Goal: Task Accomplishment & Management: Manage account settings

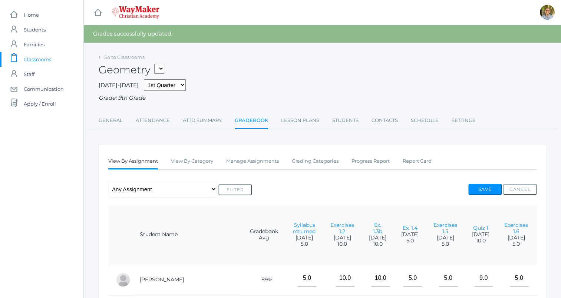
click at [49, 57] on span "Classrooms" at bounding box center [37, 59] width 27 height 15
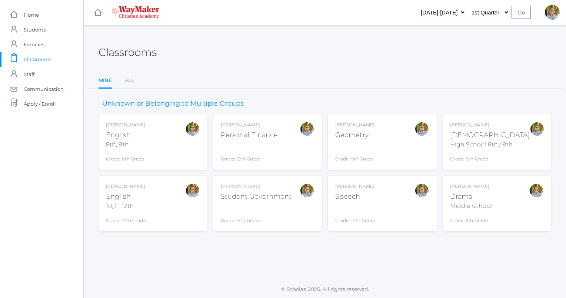
click at [395, 193] on div "[PERSON_NAME] Speech Grade: 10th Grade SPEECH" at bounding box center [382, 203] width 94 height 41
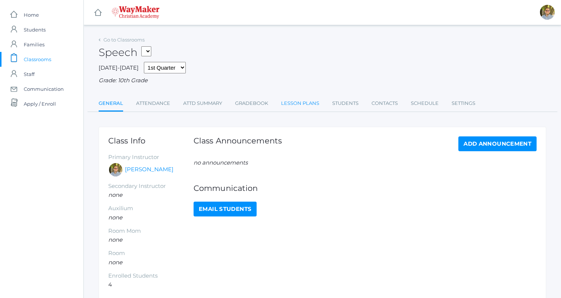
click at [302, 101] on link "Lesson Plans" at bounding box center [300, 103] width 38 height 15
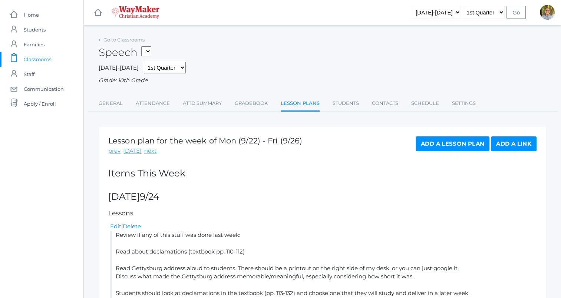
click at [47, 59] on span "Classrooms" at bounding box center [37, 59] width 27 height 15
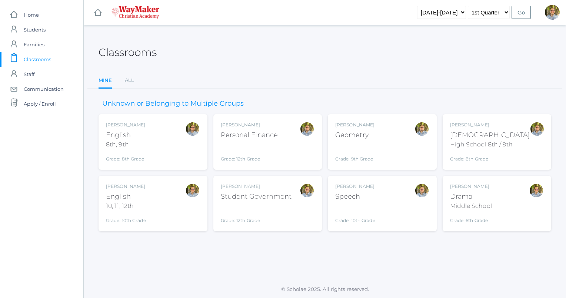
click at [384, 134] on div "Kylen Braileanu Geometry Grade: 9th Grade GEOM" at bounding box center [382, 142] width 94 height 41
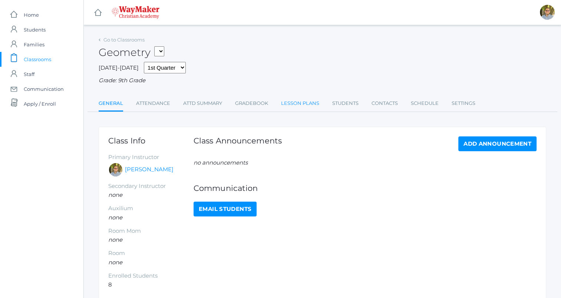
click at [288, 102] on link "Lesson Plans" at bounding box center [300, 103] width 38 height 15
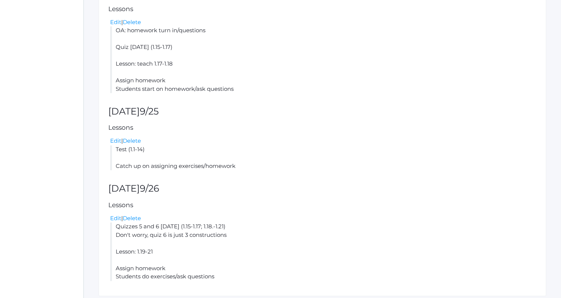
scroll to position [534, 0]
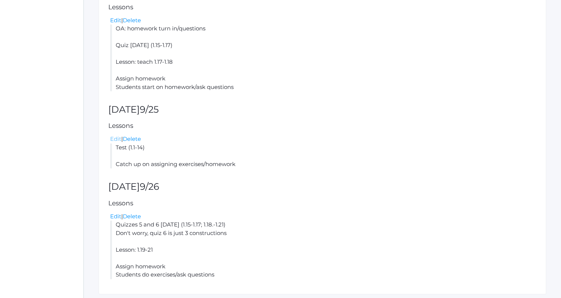
click at [114, 137] on link "Edit" at bounding box center [115, 138] width 11 height 7
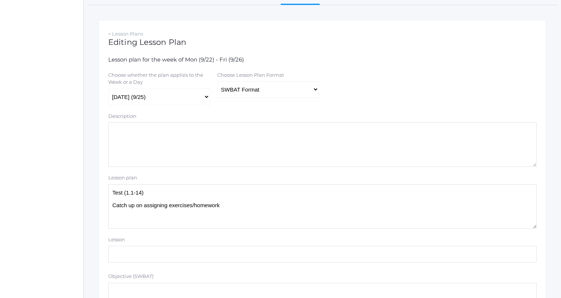
scroll to position [98, 0]
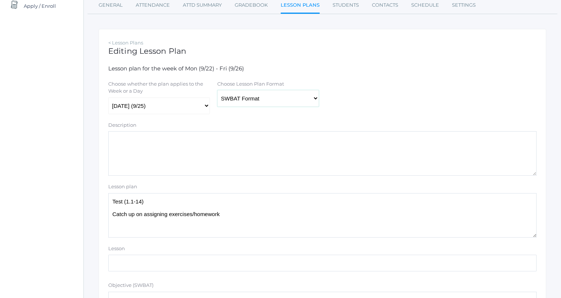
click at [279, 104] on select "Traditional Format SWBAT Format" at bounding box center [268, 98] width 102 height 17
select select "legacy"
click at [217, 90] on select "Traditional Format SWBAT Format" at bounding box center [268, 98] width 102 height 17
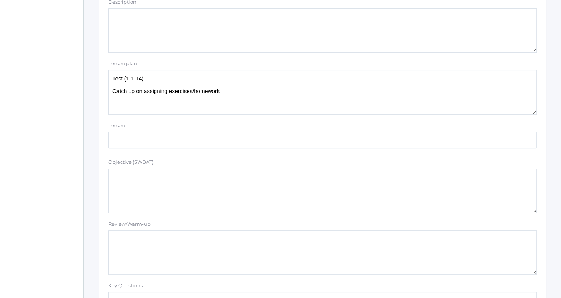
scroll to position [222, 0]
click at [268, 90] on textarea "Test (1.1-14) Catch up on assigning exercises/homework" at bounding box center [322, 91] width 428 height 44
click at [219, 77] on textarea "Test (1.1-14) Catch up on assigning exercises/homework" at bounding box center [322, 91] width 428 height 44
drag, startPoint x: 219, startPoint y: 77, endPoint x: 98, endPoint y: 77, distance: 120.8
click at [98, 77] on div "Go to Classrooms Geometry 2025-2026 1st Quarter 2nd Quarter 3rd Quarter 4th Qua…" at bounding box center [322, 244] width 477 height 863
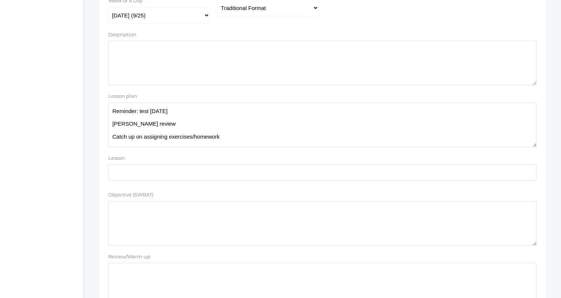
scroll to position [163, 0]
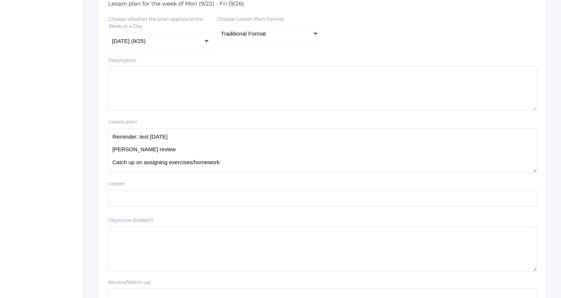
click at [255, 162] on textarea "Test (1.1-14) Catch up on assigning exercises/homework" at bounding box center [322, 150] width 428 height 44
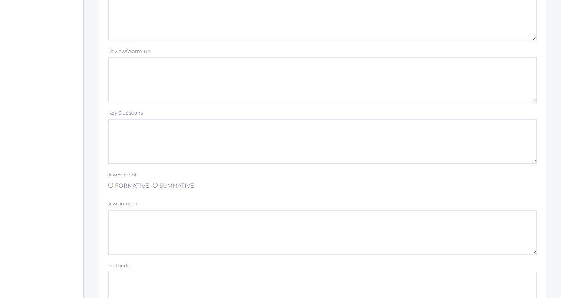
scroll to position [627, 0]
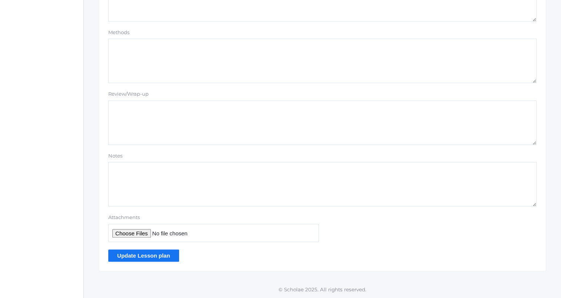
type textarea "Reminder: test tomorrow Wylie review Triangles: three sides (A + B > C) one sid…"
click at [167, 253] on input "Update Lesson plan" at bounding box center [143, 255] width 71 height 12
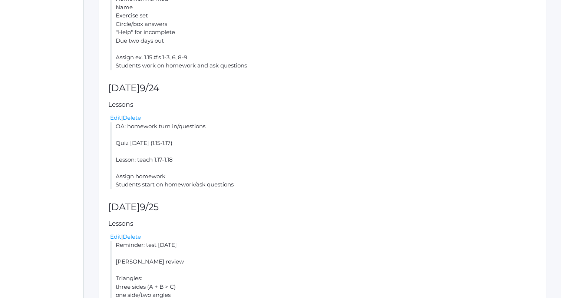
scroll to position [607, 0]
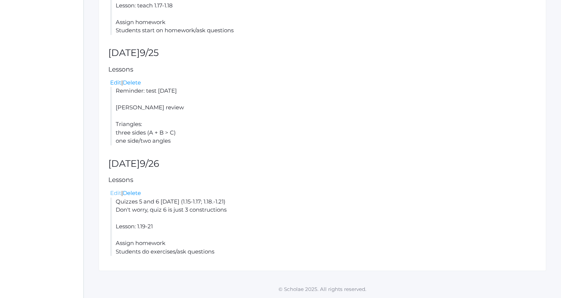
click at [114, 191] on link "Edit" at bounding box center [115, 192] width 11 height 7
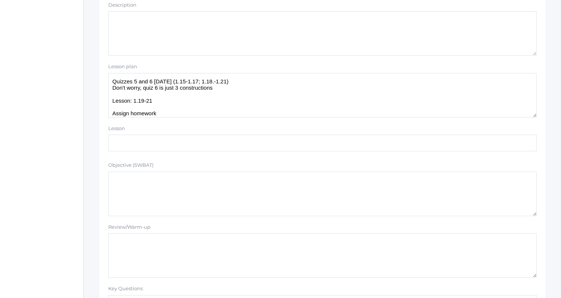
scroll to position [212, 0]
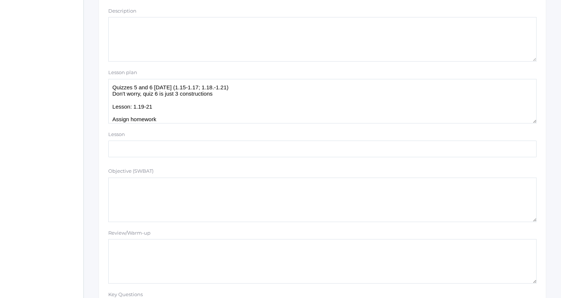
click at [110, 87] on textarea "Quizzes 5 and 6 on Tuesday (1.15-1.17; 1.18.-1.21) Don't worry, quiz 6 is just …" at bounding box center [322, 101] width 428 height 44
paste textarea "Test (1.1-14)"
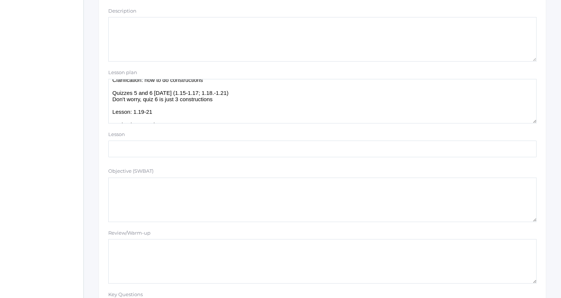
scroll to position [13, 0]
click at [169, 94] on textarea "Quizzes 5 and 6 on Tuesday (1.15-1.17; 1.18.-1.21) Don't worry, quiz 6 is just …" at bounding box center [322, 101] width 428 height 44
click at [228, 100] on textarea "Quizzes 5 and 6 on Tuesday (1.15-1.17; 1.18.-1.21) Don't worry, quiz 6 is just …" at bounding box center [322, 101] width 428 height 44
drag, startPoint x: 224, startPoint y: 98, endPoint x: 114, endPoint y: 95, distance: 109.7
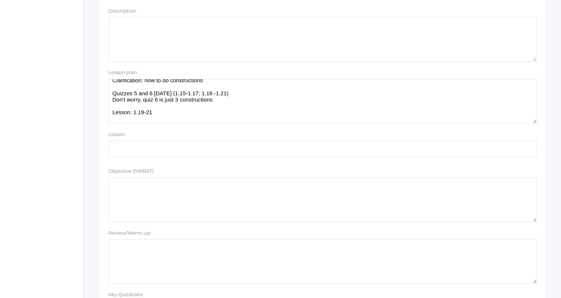
click at [114, 95] on textarea "Quizzes 5 and 6 on Tuesday (1.15-1.17; 1.18.-1.21) Don't worry, quiz 6 is just …" at bounding box center [322, 101] width 428 height 44
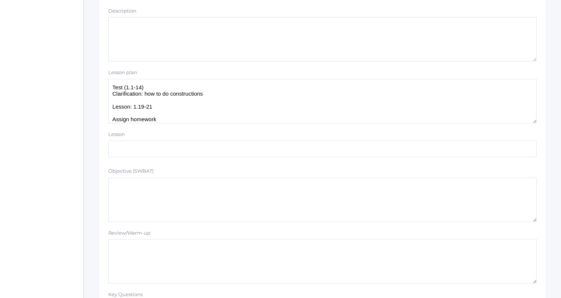
scroll to position [10, 0]
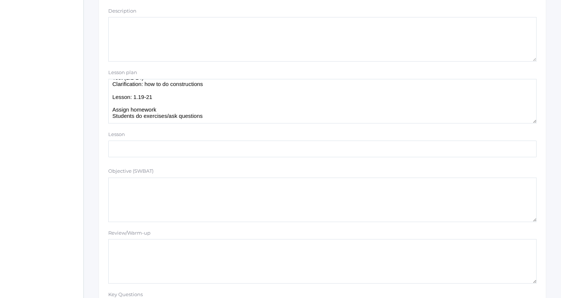
click at [179, 98] on textarea "Quizzes 5 and 6 on Tuesday (1.15-1.17; 1.18.-1.21) Don't worry, quiz 6 is just …" at bounding box center [322, 101] width 428 height 44
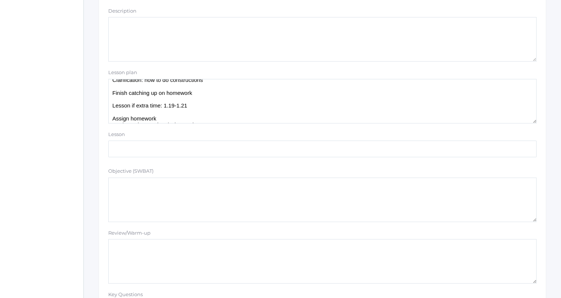
scroll to position [22, 0]
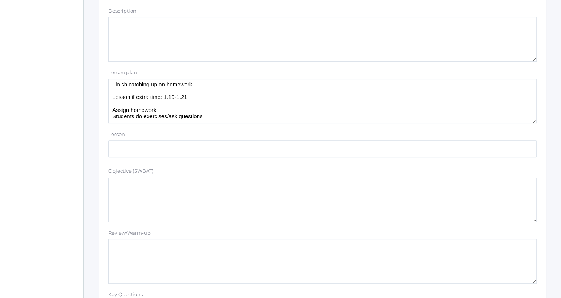
click at [167, 109] on textarea "Quizzes 5 and 6 on Tuesday (1.15-1.17; 1.18.-1.21) Don't worry, quiz 6 is just …" at bounding box center [322, 101] width 428 height 44
drag, startPoint x: 213, startPoint y: 122, endPoint x: 107, endPoint y: 119, distance: 105.3
click at [107, 119] on div "Lesson plan Quizzes 5 and 6 on Tuesday (1.15-1.17; 1.18.-1.21) Don't worry, qui…" at bounding box center [321, 96] width 435 height 54
click at [204, 105] on textarea "Quizzes 5 and 6 on Tuesday (1.15-1.17; 1.18.-1.21) Don't worry, quiz 6 is just …" at bounding box center [322, 101] width 428 height 44
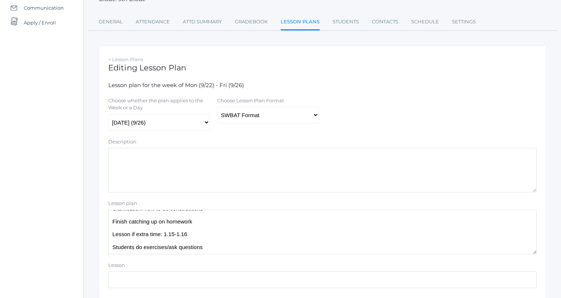
scroll to position [80, 0]
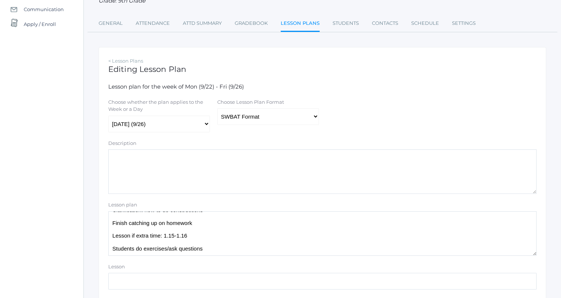
type textarea "Test (1.1-14) Clarification: how to do constructions Finish catching up on home…"
click at [315, 114] on select "Traditional Format SWBAT Format" at bounding box center [268, 116] width 102 height 17
select select "legacy"
click at [217, 109] on select "Traditional Format SWBAT Format" at bounding box center [268, 116] width 102 height 17
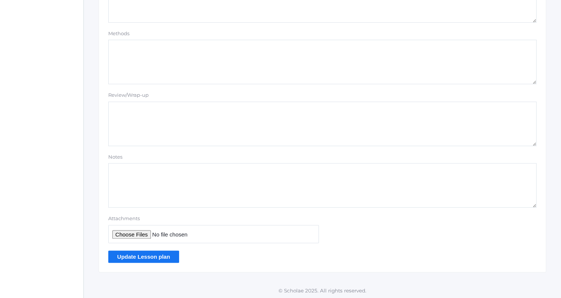
scroll to position [627, 0]
click at [166, 252] on input "Update Lesson plan" at bounding box center [143, 255] width 71 height 12
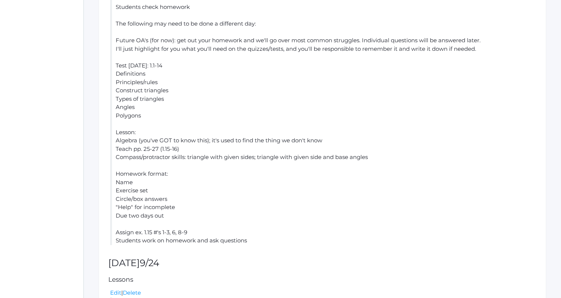
scroll to position [278, 0]
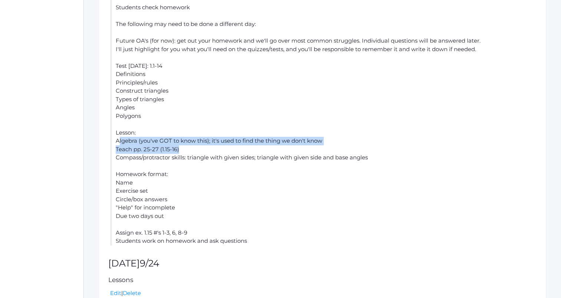
drag, startPoint x: 117, startPoint y: 142, endPoint x: 193, endPoint y: 147, distance: 75.8
click at [193, 147] on li "READ QUESTIONS CAREFULLY: you can't just identify a key word and give the answe…" at bounding box center [323, 107] width 426 height 275
drag, startPoint x: 193, startPoint y: 147, endPoint x: 141, endPoint y: 142, distance: 52.1
click at [141, 142] on li "READ QUESTIONS CAREFULLY: you can't just identify a key word and give the answe…" at bounding box center [323, 107] width 426 height 275
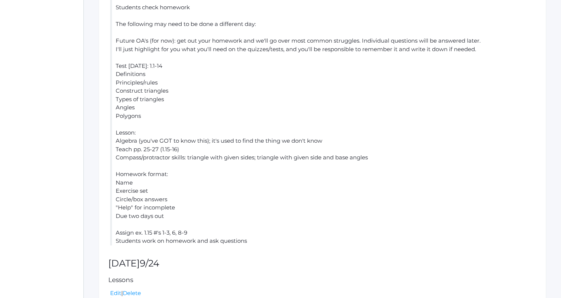
click at [122, 137] on li "READ QUESTIONS CAREFULLY: you can't just identify a key word and give the answe…" at bounding box center [323, 107] width 426 height 275
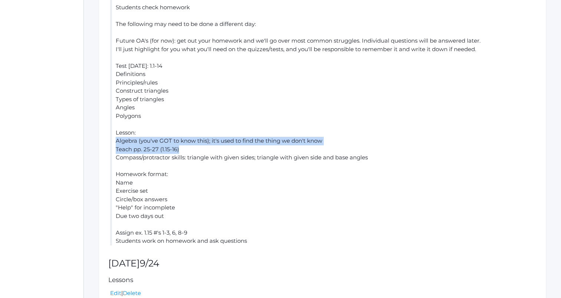
drag, startPoint x: 116, startPoint y: 140, endPoint x: 184, endPoint y: 150, distance: 68.4
click at [184, 150] on li "READ QUESTIONS CAREFULLY: you can't just identify a key word and give the answe…" at bounding box center [323, 107] width 426 height 275
copy li "Algebra (you've GOT to know this); it's used to find the thing we don't know Te…"
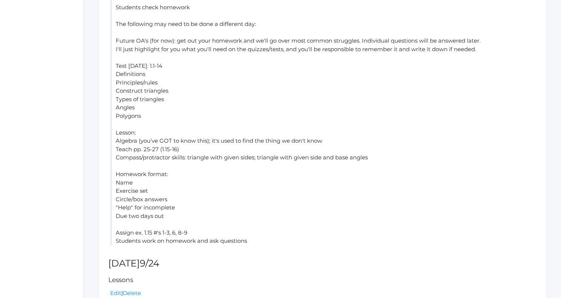
click at [283, 196] on li "READ QUESTIONS CAREFULLY: you can't just identify a key word and give the answe…" at bounding box center [323, 107] width 426 height 275
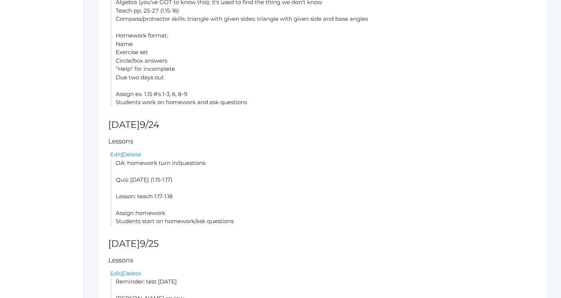
scroll to position [419, 0]
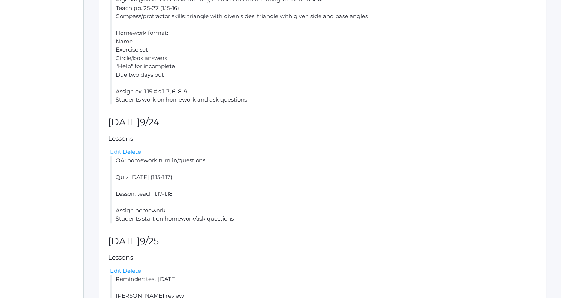
click at [112, 151] on link "Edit" at bounding box center [115, 151] width 11 height 7
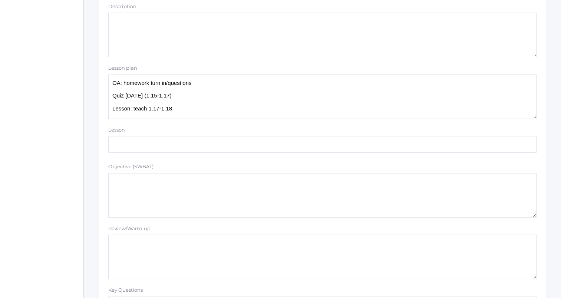
drag, startPoint x: 228, startPoint y: 117, endPoint x: 114, endPoint y: 73, distance: 122.5
click at [114, 73] on div "Lesson plan OA: homework turn in/questions Quiz tomorrow (1.15-1.17) Lesson: te…" at bounding box center [322, 91] width 428 height 54
type textarea "O"
paste textarea "Algebra (you've GOT to know this); it's used to find the thing we don't know Te…"
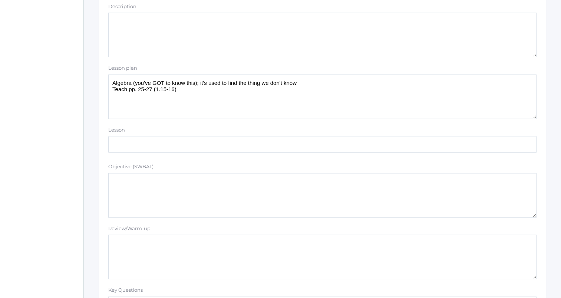
click at [112, 83] on textarea "OA: homework turn in/questions Quiz tomorrow (1.15-1.17) Lesson: teach 1.17-1.1…" at bounding box center [322, 96] width 428 height 44
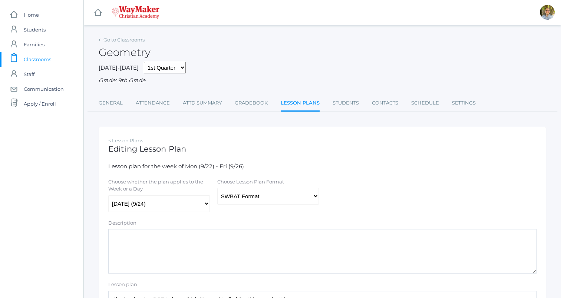
type textarea "Algebra (you've GOT to know this); it's used to find the thing we don't know Te…"
click at [304, 104] on link "Lesson Plans" at bounding box center [299, 104] width 39 height 16
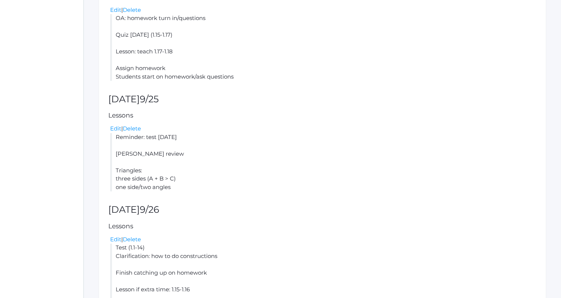
scroll to position [544, 0]
click at [113, 127] on link "Edit" at bounding box center [115, 128] width 11 height 7
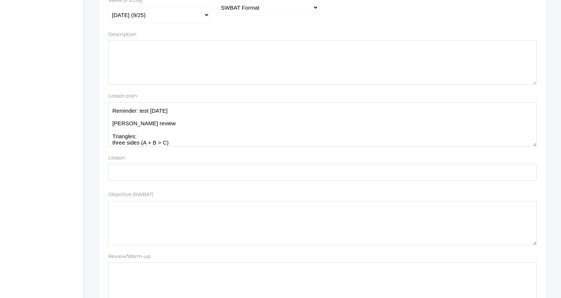
scroll to position [193, 0]
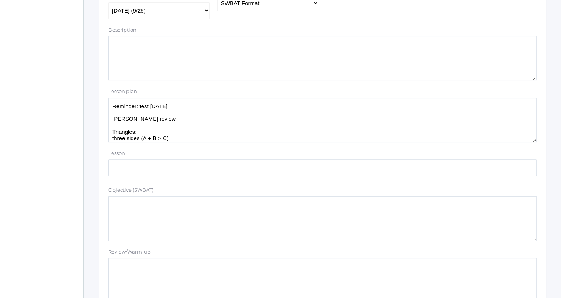
click at [197, 141] on textarea "Reminder: test tomorrow Wylie review Triangles: three sides (A + B > C) one sid…" at bounding box center [322, 120] width 428 height 44
click at [198, 140] on textarea "Reminder: test tomorrow Wylie review Triangles: three sides (A + B > C) one sid…" at bounding box center [322, 120] width 428 height 44
paste textarea "Algebra (you've GOT to know this); it's used to find the thing we don't know Te…"
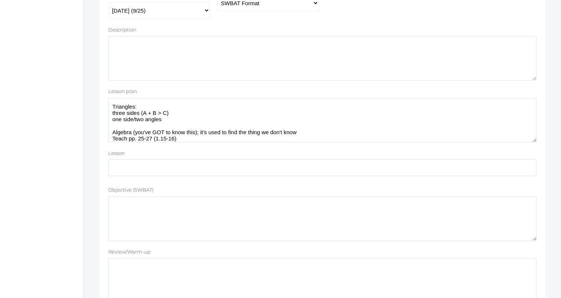
scroll to position [0, 0]
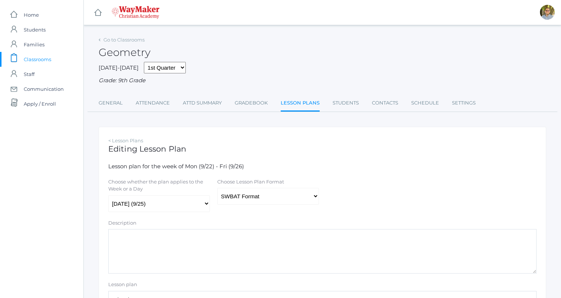
type textarea "Reminder: test tomorrow Wylie review Triangles: three sides (A + B > C) one sid…"
click at [281, 199] on select "Traditional Format SWBAT Format" at bounding box center [268, 196] width 102 height 17
select select "legacy"
click at [217, 188] on select "Traditional Format SWBAT Format" at bounding box center [268, 196] width 102 height 17
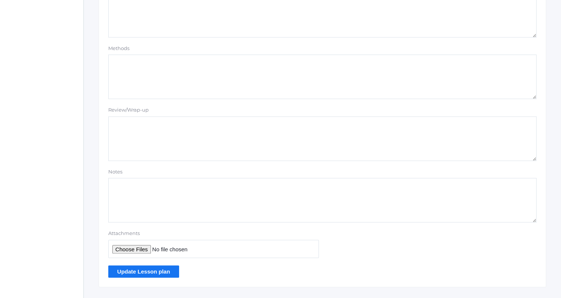
scroll to position [627, 0]
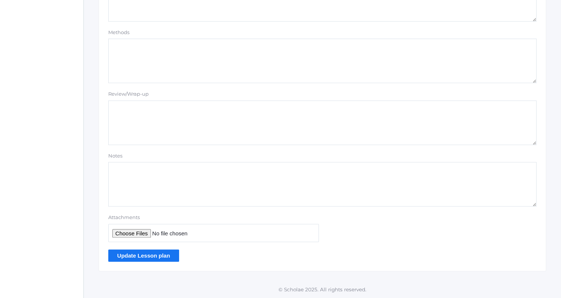
click at [145, 252] on input "Update Lesson plan" at bounding box center [143, 255] width 71 height 12
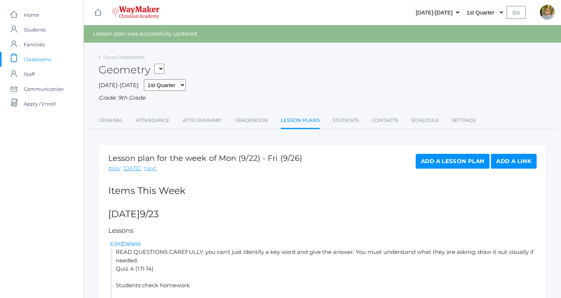
click at [36, 59] on span "Classrooms" at bounding box center [37, 59] width 27 height 15
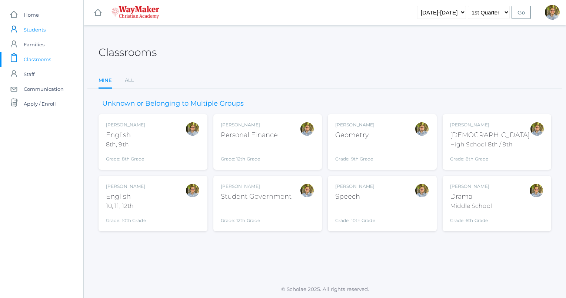
click at [39, 30] on span "Students" at bounding box center [35, 29] width 22 height 15
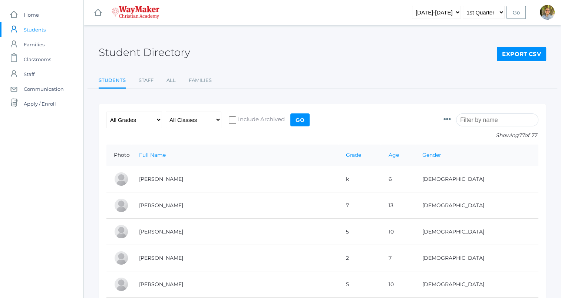
click at [487, 124] on input "search" at bounding box center [497, 119] width 82 height 13
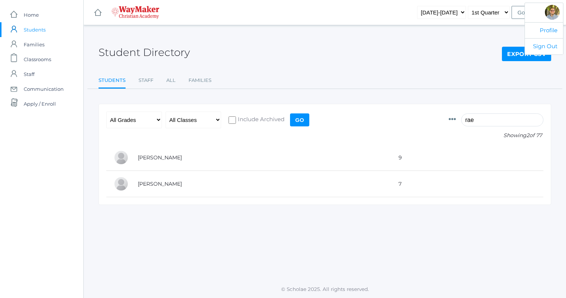
type input "rae"
click at [44, 57] on span "Classrooms" at bounding box center [37, 59] width 27 height 15
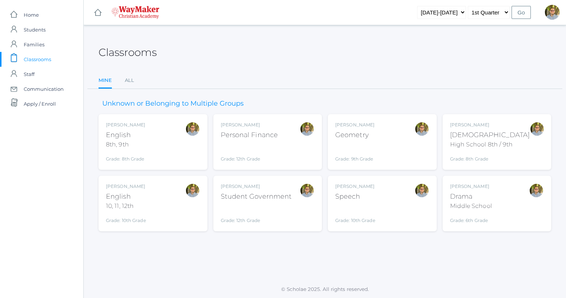
click at [391, 197] on div "Kylen Braileanu Speech Grade: 10th Grade SPEECH" at bounding box center [382, 203] width 94 height 41
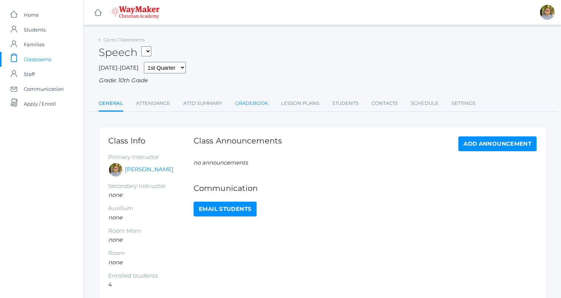
click at [243, 104] on link "Gradebook" at bounding box center [251, 103] width 33 height 15
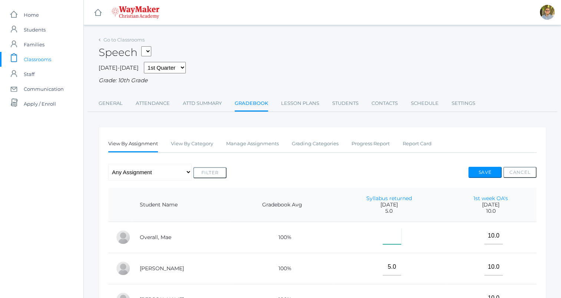
click at [390, 235] on input"] "text" at bounding box center [391, 236] width 19 height 17
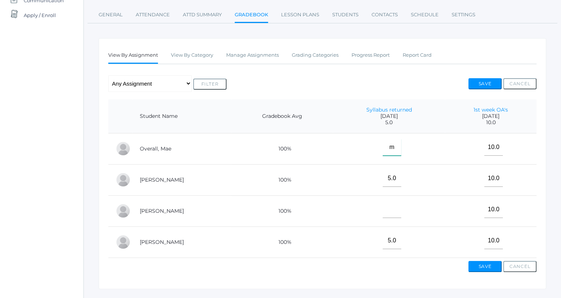
scroll to position [89, 0]
type input"] "m"
click at [384, 213] on input"] "text" at bounding box center [391, 209] width 19 height 17
type input"] "m"
click at [482, 78] on button "Save" at bounding box center [484, 83] width 33 height 11
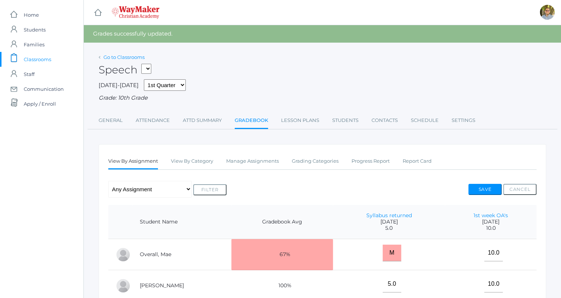
click at [131, 57] on link "Go to Classrooms" at bounding box center [123, 57] width 41 height 6
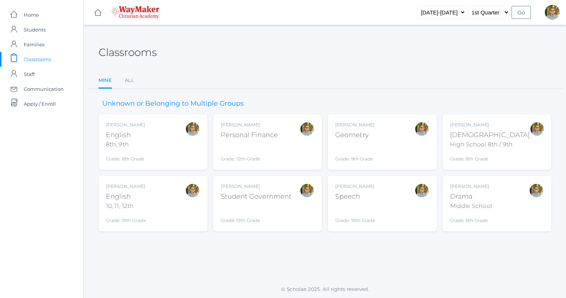
click at [378, 200] on div "Kylen Braileanu Speech Grade: 10th Grade SPEECH" at bounding box center [382, 203] width 94 height 41
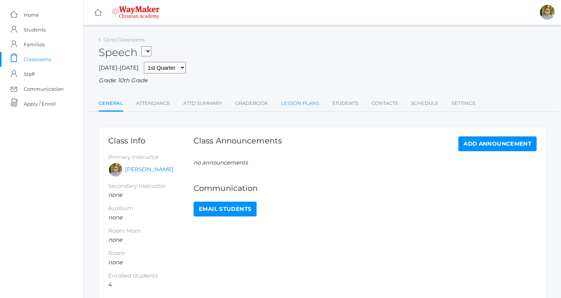
click at [301, 104] on link "Lesson Plans" at bounding box center [300, 103] width 38 height 15
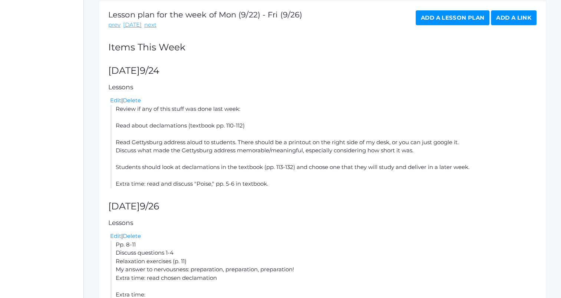
scroll to position [141, 0]
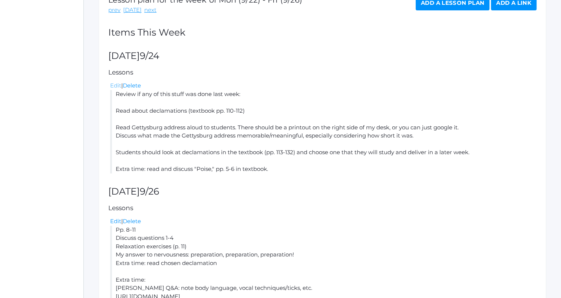
click at [113, 88] on link "Edit" at bounding box center [115, 85] width 11 height 7
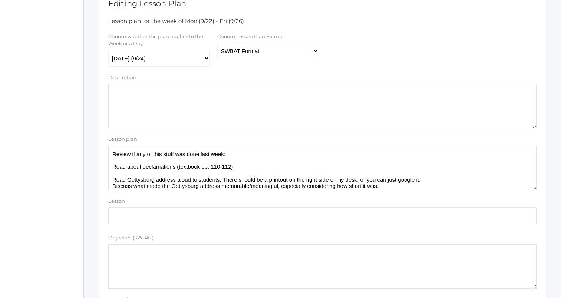
scroll to position [145, 0]
click at [266, 47] on select "Traditional Format SWBAT Format" at bounding box center [268, 51] width 102 height 17
select select "legacy"
click at [217, 43] on select "Traditional Format SWBAT Format" at bounding box center [268, 51] width 102 height 17
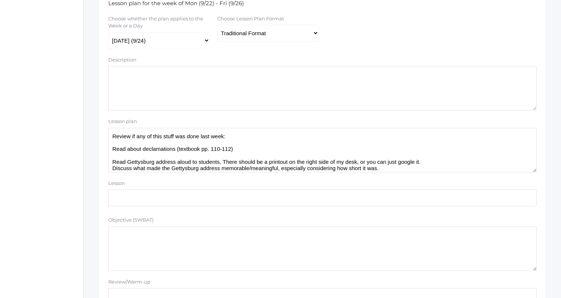
click at [263, 152] on textarea "Review if any of this stuff was done last week: Read about declamations (textbo…" at bounding box center [322, 150] width 428 height 44
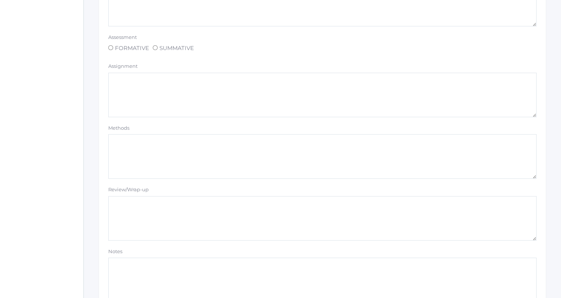
scroll to position [627, 0]
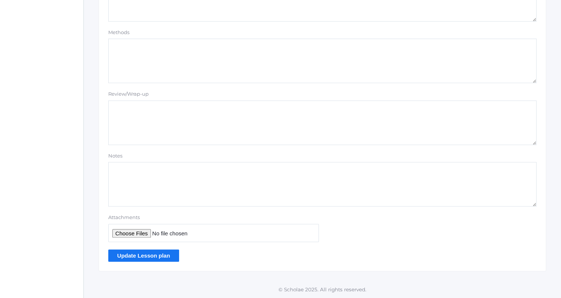
type textarea "Review if any of this stuff was done last week: Going forward: more stuff to do…"
click at [157, 258] on input "Update Lesson plan" at bounding box center [143, 255] width 71 height 12
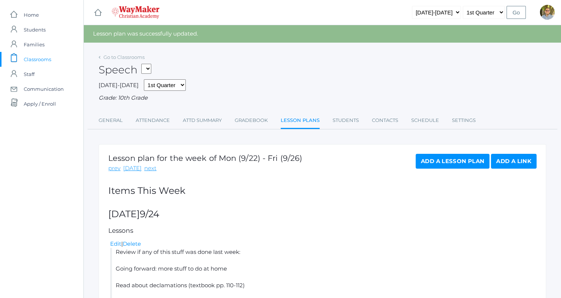
click at [53, 56] on link "icons/clipboard/plain Created with Sketch. Classrooms" at bounding box center [41, 59] width 83 height 15
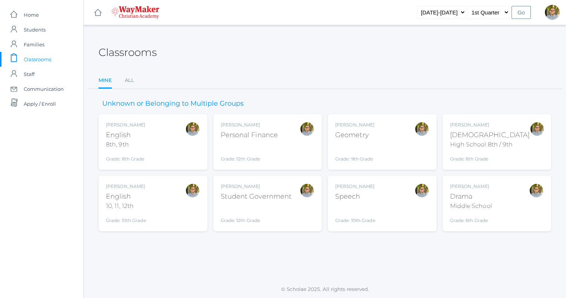
click at [508, 203] on div "Kylen Braileanu Drama Middle School Grade: 6th Grade THEATER" at bounding box center [497, 203] width 94 height 41
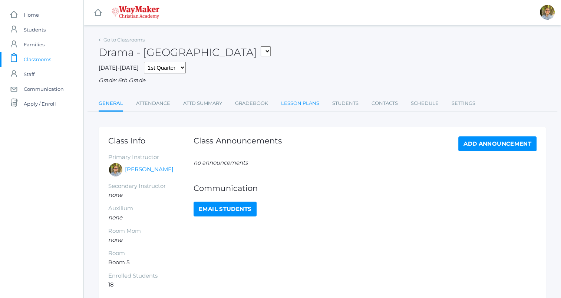
click at [299, 105] on link "Lesson Plans" at bounding box center [300, 103] width 38 height 15
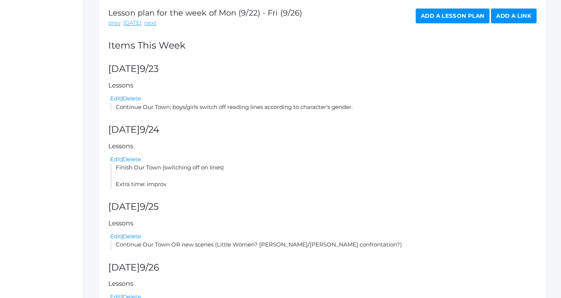
scroll to position [127, 0]
click at [114, 161] on link "Edit" at bounding box center [115, 159] width 11 height 7
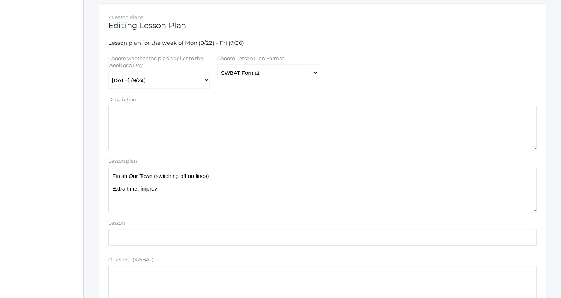
scroll to position [128, 0]
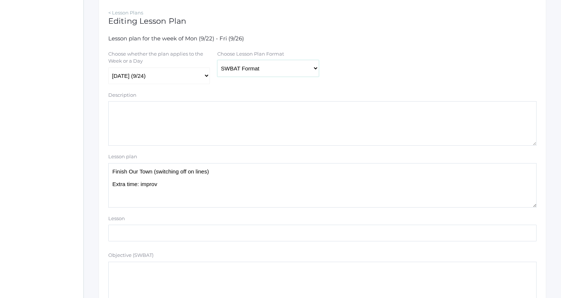
click at [259, 72] on select "Traditional Format SWBAT Format" at bounding box center [268, 68] width 102 height 17
select select "legacy"
click at [217, 60] on select "Traditional Format SWBAT Format" at bounding box center [268, 68] width 102 height 17
click at [225, 173] on textarea "Finish Our Town (switching off on lines) Extra time: improv" at bounding box center [322, 185] width 428 height 44
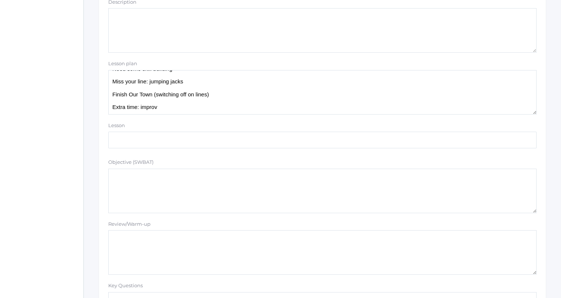
scroll to position [627, 0]
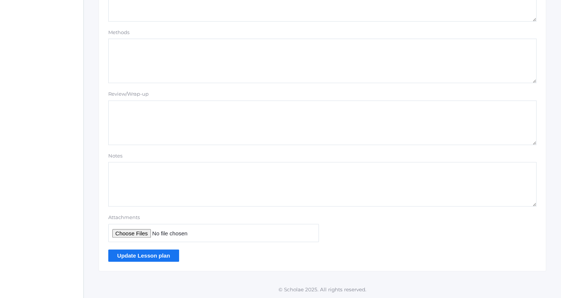
type textarea "Need some skill building Miss your line: jumping jacks Finish Our Town (switchi…"
click at [158, 252] on input "Update Lesson plan" at bounding box center [143, 255] width 71 height 12
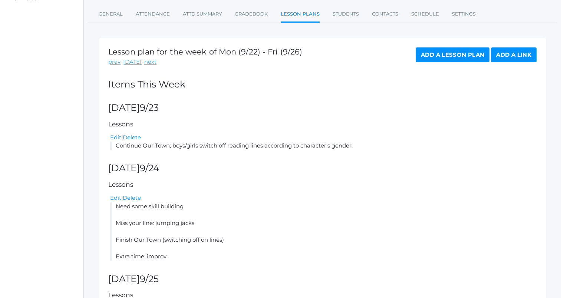
scroll to position [107, 0]
click at [113, 199] on link "Edit" at bounding box center [115, 197] width 11 height 7
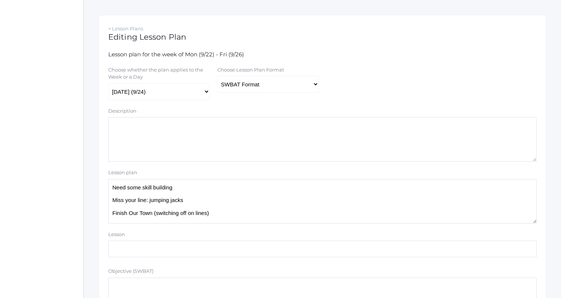
scroll to position [123, 0]
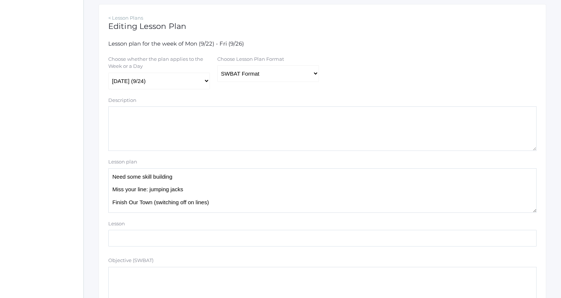
click at [199, 176] on textarea "Need some skill building Miss your line: jumping jacks Finish Our Town (switchi…" at bounding box center [322, 190] width 428 height 44
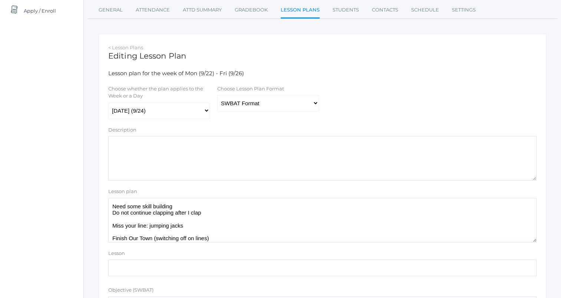
scroll to position [0, 0]
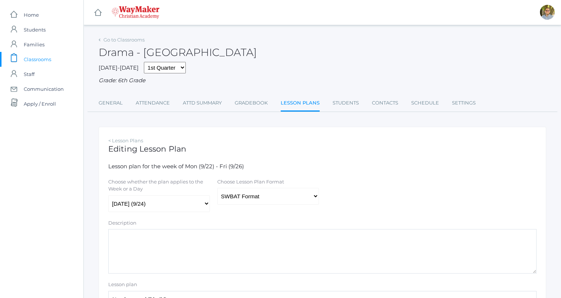
type textarea "Need some skill building Do not continue clapping after I clap Miss your line: …"
click at [268, 199] on select "Traditional Format SWBAT Format" at bounding box center [268, 196] width 102 height 17
select select "legacy"
click at [217, 188] on select "Traditional Format SWBAT Format" at bounding box center [268, 196] width 102 height 17
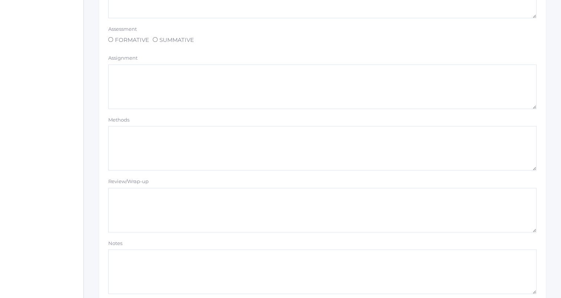
scroll to position [627, 0]
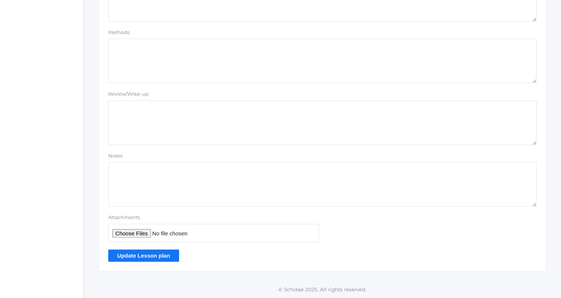
click at [132, 256] on input "Update Lesson plan" at bounding box center [143, 255] width 71 height 12
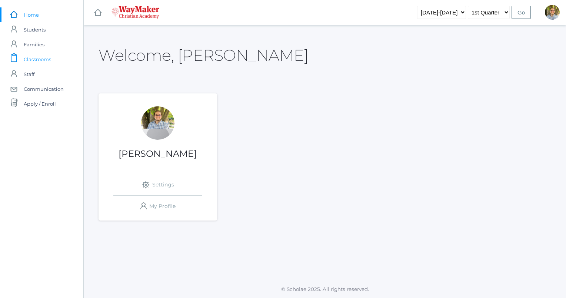
click at [55, 62] on link "icons/clipboard/plain Created with Sketch. Classrooms" at bounding box center [41, 59] width 83 height 15
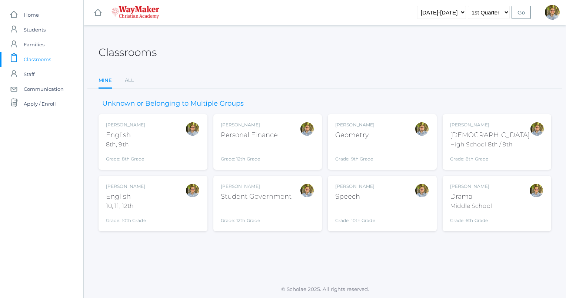
click at [497, 197] on div "[PERSON_NAME] Drama Middle School Grade: 6th Grade THEATER" at bounding box center [497, 203] width 94 height 41
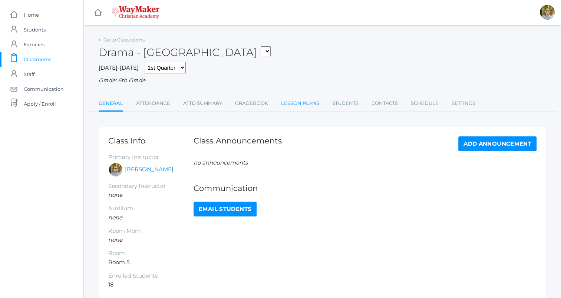
click at [297, 100] on link "Lesson Plans" at bounding box center [300, 103] width 38 height 15
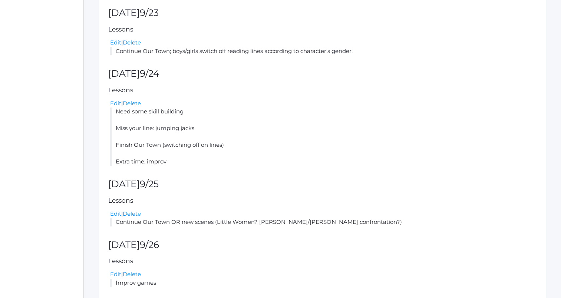
scroll to position [186, 0]
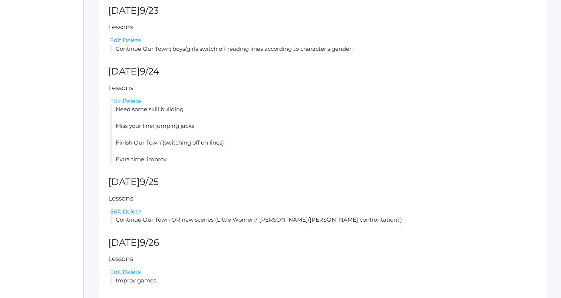
click at [114, 99] on link "Edit" at bounding box center [115, 100] width 11 height 7
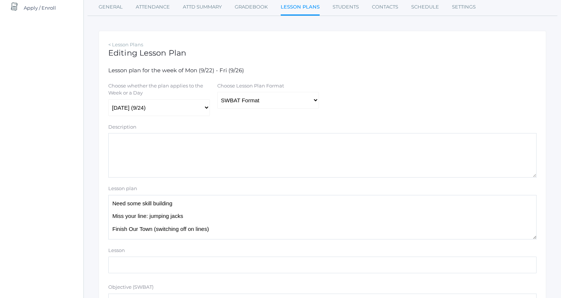
scroll to position [98, 0]
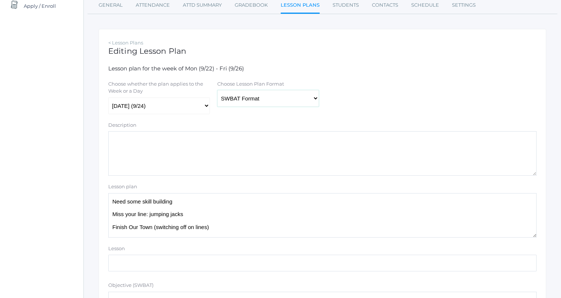
click at [269, 98] on select "Traditional Format SWBAT Format" at bounding box center [268, 98] width 102 height 17
select select "legacy"
click at [217, 90] on select "Traditional Format SWBAT Format" at bounding box center [268, 98] width 102 height 17
click at [184, 198] on textarea "Need some skill building Miss your line: jumping jacks Finish Our Town (switchi…" at bounding box center [322, 215] width 428 height 44
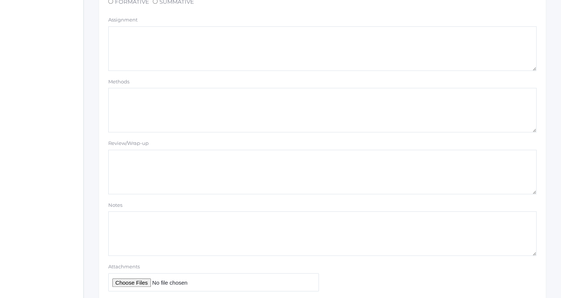
scroll to position [627, 0]
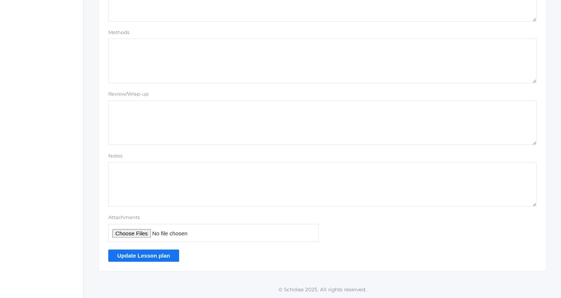
type textarea "Need some skill building Don't keep clapping after I clap Miss your line: jumpi…"
click at [161, 250] on input "Update Lesson plan" at bounding box center [143, 255] width 71 height 12
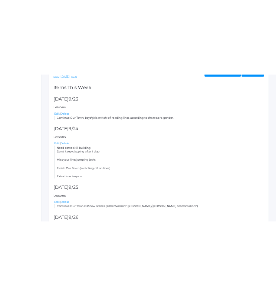
scroll to position [166, 0]
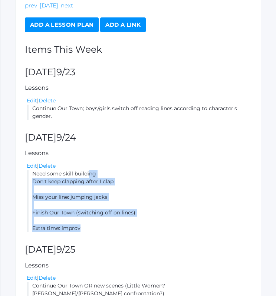
drag, startPoint x: 33, startPoint y: 174, endPoint x: 86, endPoint y: 229, distance: 76.0
click at [86, 229] on li "Need some skill building Don't keep clapping after I clap Miss your line: jumpi…" at bounding box center [139, 201] width 225 height 62
copy li "Need some skill building Don't keep clapping after I clap Miss your line: jumpi…"
click at [185, 132] on div "Lesson plan for the week of Mon (9/22) - Fri (9/26) prev [DATE] next Add a Less…" at bounding box center [138, 175] width 246 height 389
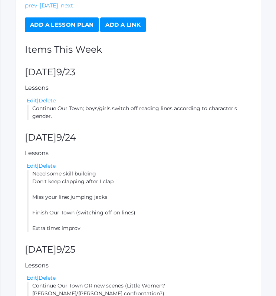
scroll to position [0, 0]
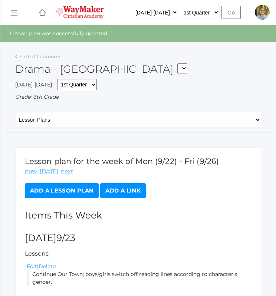
click at [45, 60] on div "Go to Classrooms" at bounding box center [38, 56] width 46 height 7
click at [45, 58] on link "Go to Classrooms" at bounding box center [40, 56] width 41 height 6
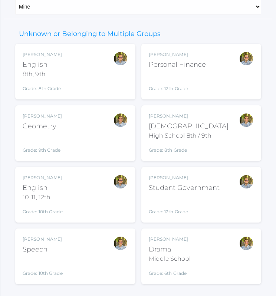
scroll to position [88, 0]
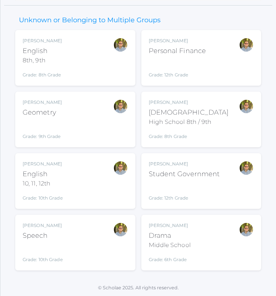
click at [110, 252] on div "[PERSON_NAME] Speech Grade: 10th Grade SPEECH" at bounding box center [75, 242] width 105 height 41
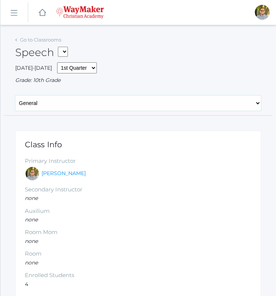
click at [92, 104] on select "General Attendance Attd Summary Gradebook Lesson Plans Students Contacts Schedu…" at bounding box center [138, 103] width 246 height 16
select select "/classrooms/2511/lesson_plans?term=1"
click at [15, 95] on select "General Attendance Attd Summary Gradebook Lesson Plans Students Contacts Schedu…" at bounding box center [138, 103] width 246 height 16
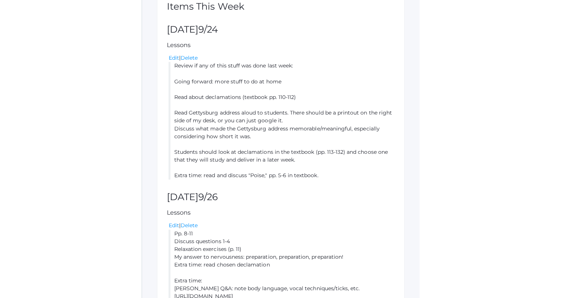
scroll to position [186, 0]
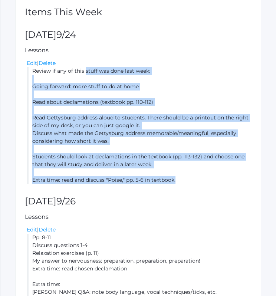
drag, startPoint x: 32, startPoint y: 70, endPoint x: 192, endPoint y: 177, distance: 192.4
click at [192, 177] on li "Review if any of this stuff was done last week: Going forward: more stuff to do…" at bounding box center [139, 125] width 225 height 117
copy li "Review if any of this stuff was done last week: Going forward: more stuff to do…"
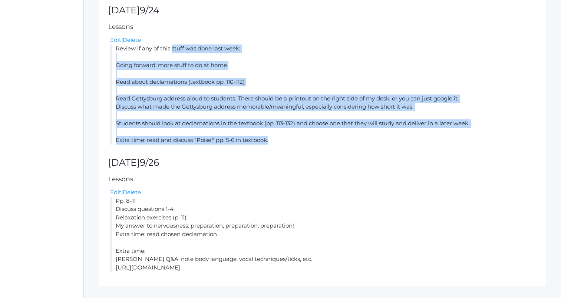
click at [275, 93] on li "Review if any of this stuff was done last week: Going forward: more stuff to do…" at bounding box center [323, 94] width 426 height 100
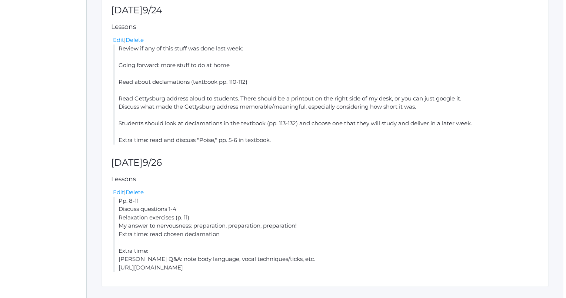
scroll to position [0, 0]
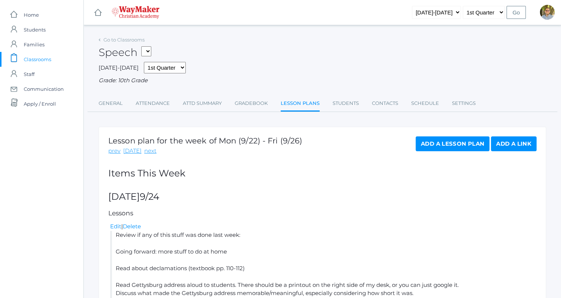
click at [37, 59] on span "Classrooms" at bounding box center [37, 59] width 27 height 15
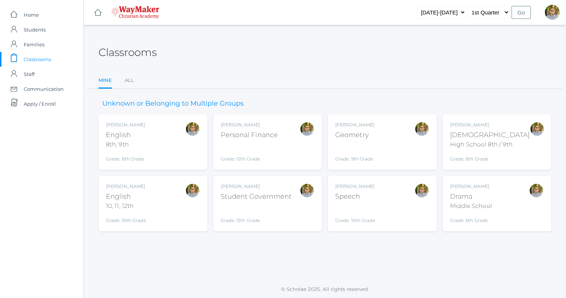
click at [163, 149] on div "Kylen Braileanu English 8th, 9th Grade: 8th Grade 08ENGLISH" at bounding box center [153, 142] width 94 height 41
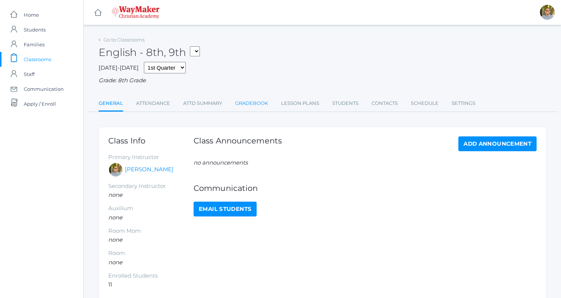
click at [254, 107] on link "Gradebook" at bounding box center [251, 103] width 33 height 15
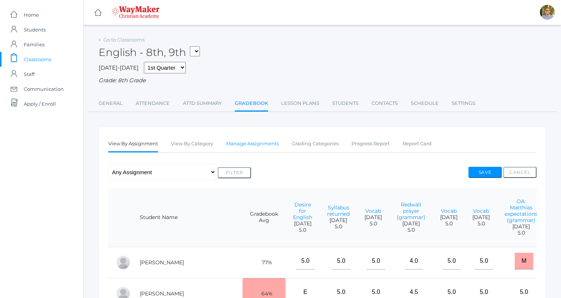
click at [263, 140] on link "Manage Assignments" at bounding box center [252, 143] width 53 height 15
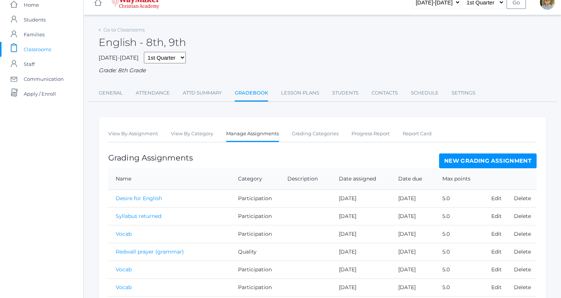
scroll to position [10, 0]
click at [474, 167] on link "New Grading Assignment" at bounding box center [487, 160] width 97 height 15
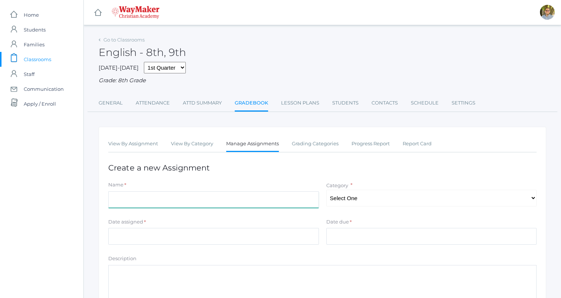
click at [240, 202] on input "Name" at bounding box center [213, 199] width 210 height 17
type input "Vocab"
type input "[DATE]"
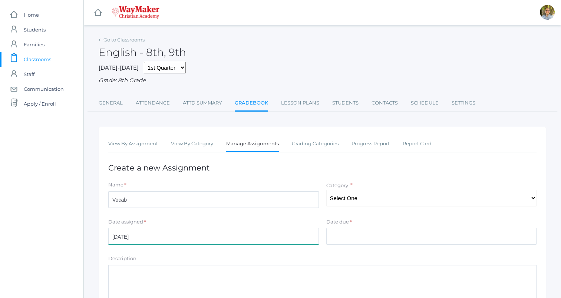
type input "[DATE]"
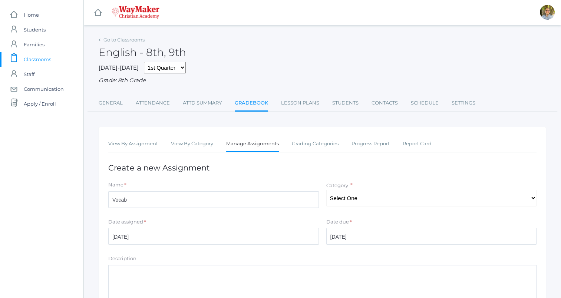
type input "5"
click at [402, 196] on select "Select One Participation Accuracy Quality" at bounding box center [431, 198] width 210 height 17
select select "1065"
click at [326, 190] on select "Select One Participation Accuracy Quality" at bounding box center [431, 198] width 210 height 17
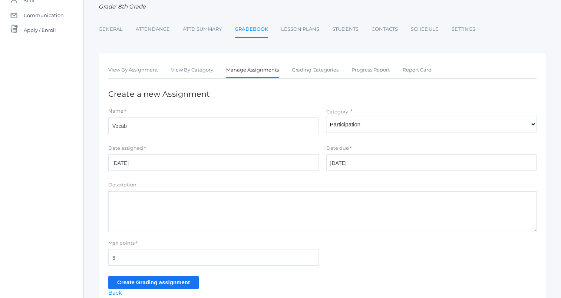
scroll to position [74, 0]
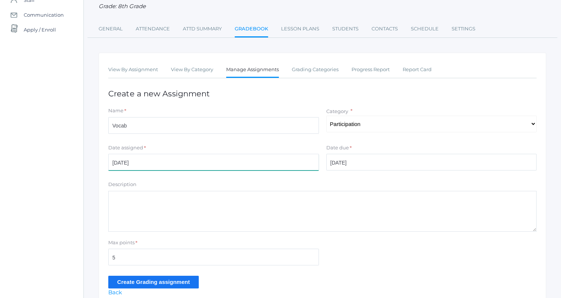
click at [238, 165] on input "[DATE]" at bounding box center [213, 162] width 210 height 17
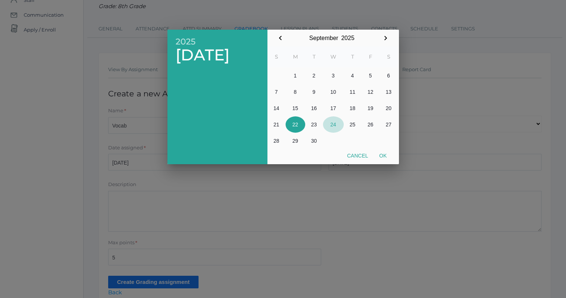
click at [334, 127] on button "24" at bounding box center [333, 124] width 21 height 16
click at [385, 154] on button "Ok" at bounding box center [383, 155] width 19 height 13
type input "[DATE]"
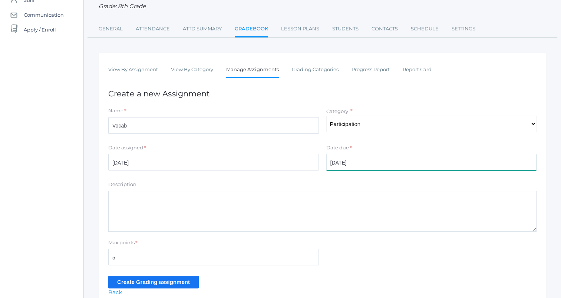
click at [382, 158] on input "2025-09-23" at bounding box center [431, 162] width 210 height 17
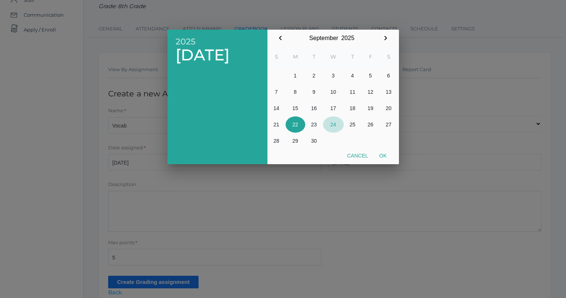
click at [332, 126] on button "24" at bounding box center [333, 124] width 21 height 16
click at [383, 156] on button "Ok" at bounding box center [383, 155] width 19 height 13
type input "[DATE]"
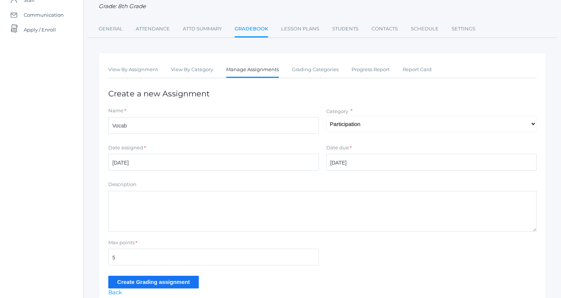
scroll to position [109, 0]
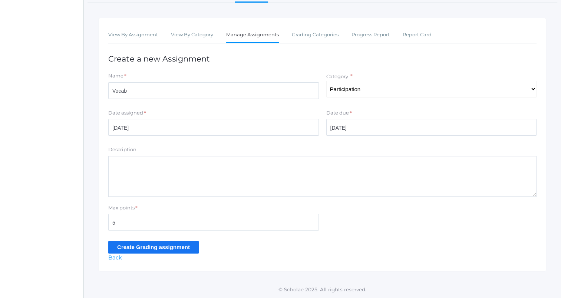
click at [147, 240] on form "Name * Vocab Category * Select One Participation Accuracy Quality Date assigned…" at bounding box center [322, 162] width 428 height 181
click at [155, 243] on input "Create Grading assignment" at bounding box center [153, 247] width 90 height 12
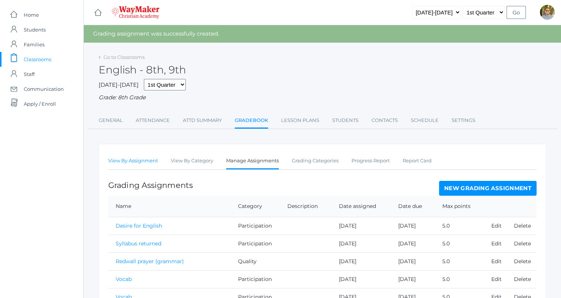
click at [149, 160] on link "View By Assignment" at bounding box center [133, 160] width 50 height 15
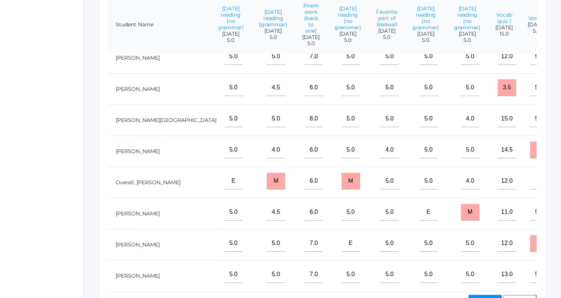
scroll to position [116, 335]
click at [529, 143] on input "M" at bounding box center [538, 150] width 19 height 17
type input "5"
click at [560, 179] on input"] "text" at bounding box center [571, 181] width 19 height 17
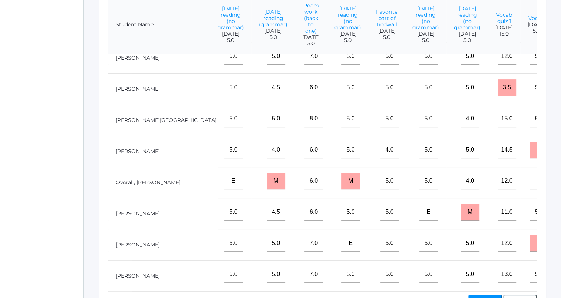
click at [560, 152] on input"] "text" at bounding box center [571, 150] width 19 height 17
type input"] "5"
drag, startPoint x: 517, startPoint y: 152, endPoint x: 517, endPoint y: 89, distance: 63.0
click at [560, 89] on input"] "text" at bounding box center [571, 87] width 19 height 17
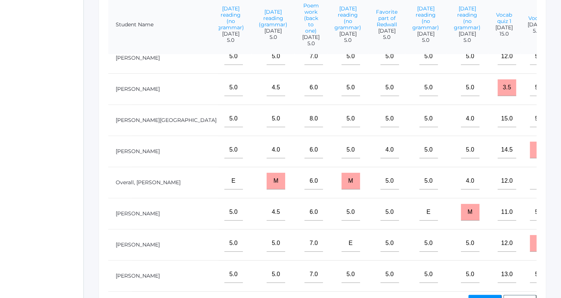
type input"] "5"
click at [560, 267] on input"] "text" at bounding box center [571, 274] width 19 height 17
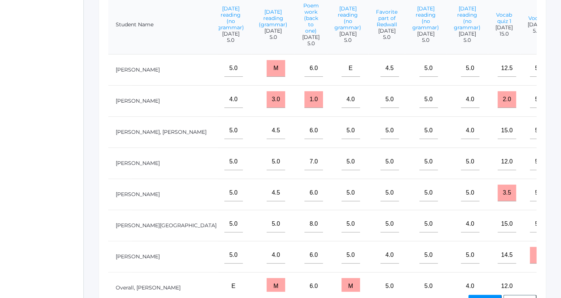
type input"] "5"
click at [560, 139] on input"] "text" at bounding box center [571, 130] width 19 height 17
type input"] "5"
click at [560, 170] on input"] "text" at bounding box center [571, 161] width 19 height 17
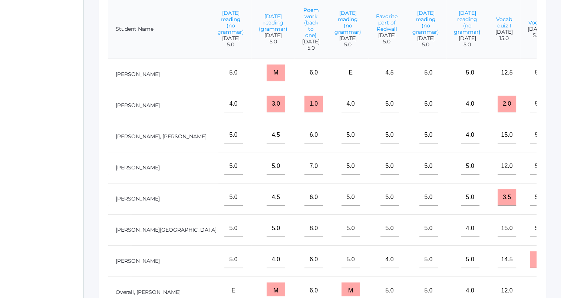
type input"] "5"
click at [560, 81] on input"] "text" at bounding box center [571, 72] width 19 height 17
type input"] "5"
click at [560, 236] on input"] "text" at bounding box center [571, 228] width 19 height 17
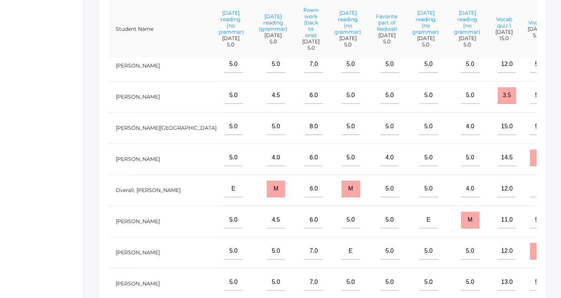
scroll to position [103, 335]
type input"] "5"
click at [560, 224] on input"] "text" at bounding box center [571, 218] width 19 height 17
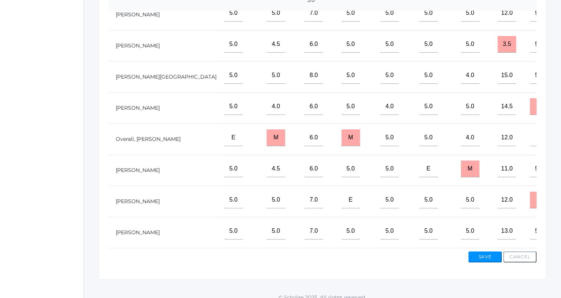
scroll to position [116, 335]
type input"] "5"
click at [560, 139] on input"] "text" at bounding box center [571, 137] width 19 height 17
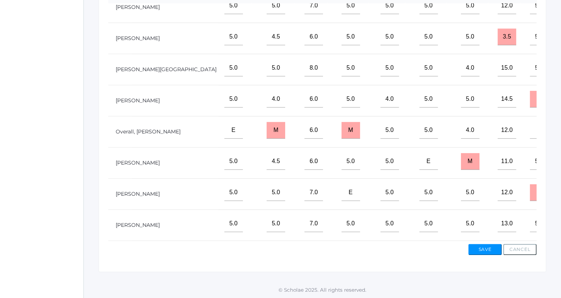
type input"] "e"
click at [560, 185] on input"] "text" at bounding box center [571, 192] width 19 height 17
type input"] "5"
click at [529, 186] on input "M" at bounding box center [538, 192] width 19 height 17
type input "5"
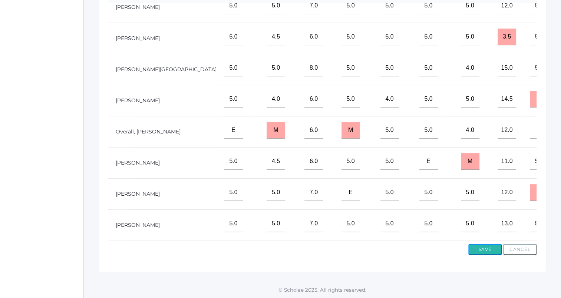
click at [485, 247] on button "Save" at bounding box center [484, 249] width 33 height 11
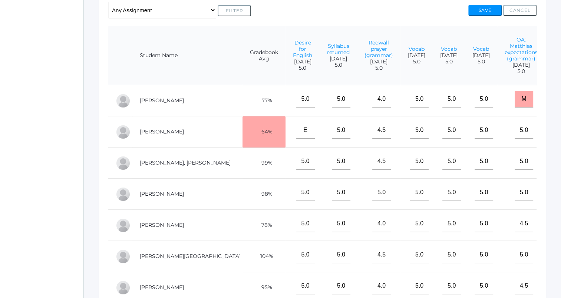
scroll to position [0, 335]
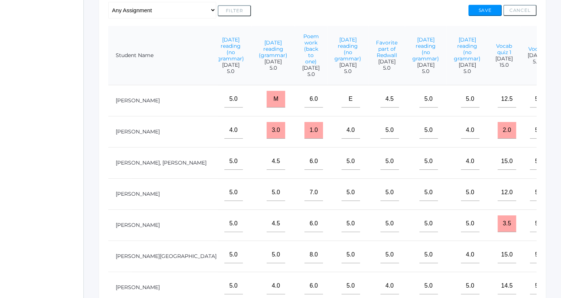
click at [560, 139] on input"] "text" at bounding box center [571, 130] width 19 height 17
type input"] "m"
click at [487, 11] on button "Save" at bounding box center [484, 10] width 33 height 11
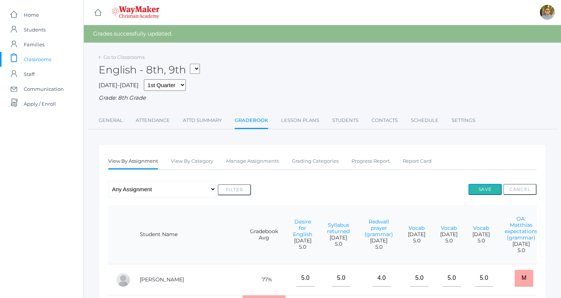
click at [482, 194] on button "Save" at bounding box center [484, 189] width 33 height 11
click at [50, 57] on span "Classrooms" at bounding box center [37, 59] width 27 height 15
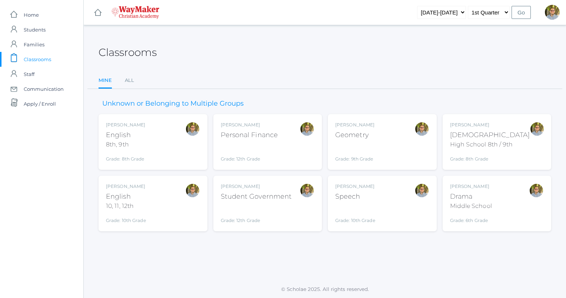
click at [504, 120] on div "Kylen Braileanu Bible High School 8th / 9th Grade: 8th Grade HSBIBLE" at bounding box center [497, 142] width 109 height 56
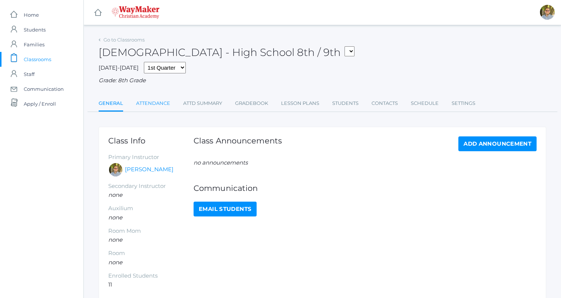
click at [163, 104] on link "Attendance" at bounding box center [153, 103] width 34 height 15
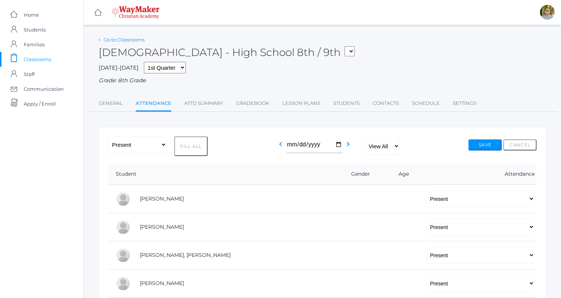
click at [133, 40] on link "Go to Classrooms" at bounding box center [123, 40] width 41 height 6
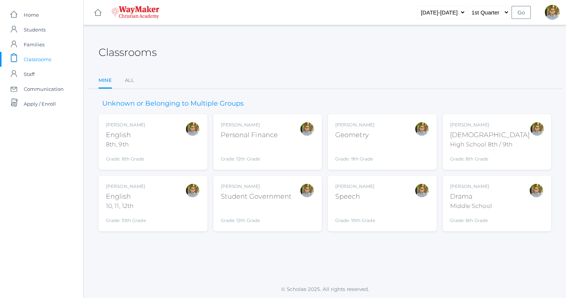
click at [166, 153] on div "Kylen Braileanu English 8th, 9th Grade: 8th Grade 08ENGLISH" at bounding box center [153, 142] width 94 height 41
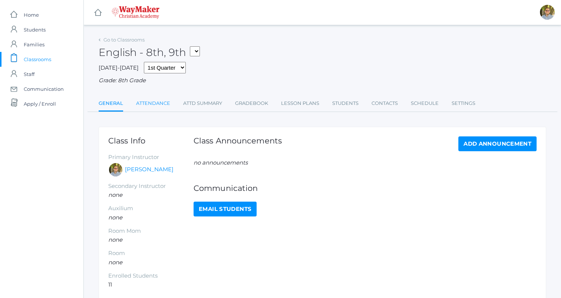
click at [159, 104] on link "Attendance" at bounding box center [153, 103] width 34 height 15
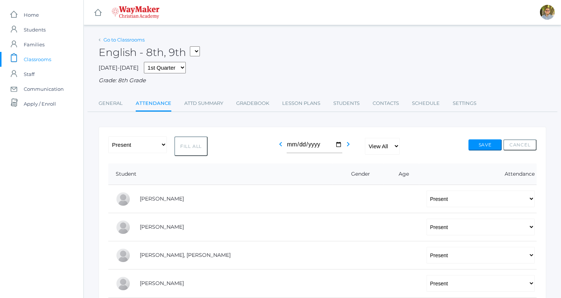
click at [132, 40] on link "Go to Classrooms" at bounding box center [123, 40] width 41 height 6
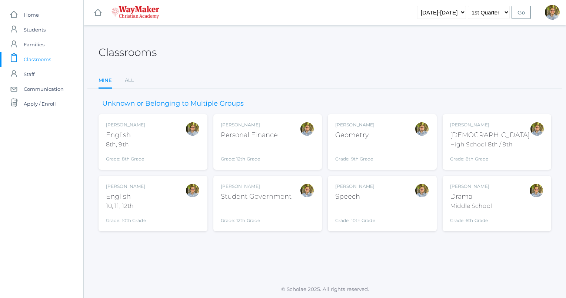
click at [179, 199] on div "[PERSON_NAME] English 10, 11, 12th Grade: 10th Grade HSENGLISH" at bounding box center [153, 203] width 94 height 41
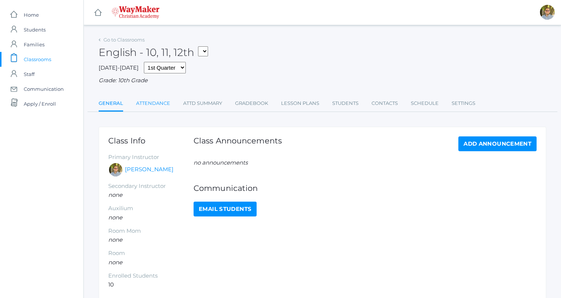
click at [151, 100] on link "Attendance" at bounding box center [153, 103] width 34 height 15
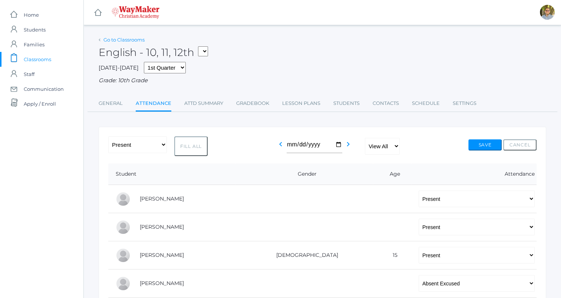
click at [124, 42] on link "Go to Classrooms" at bounding box center [123, 40] width 41 height 6
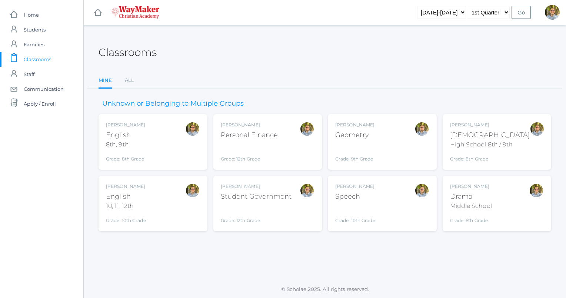
click at [379, 159] on div "Kylen Braileanu Geometry Grade: 9th Grade GEOM" at bounding box center [382, 142] width 94 height 41
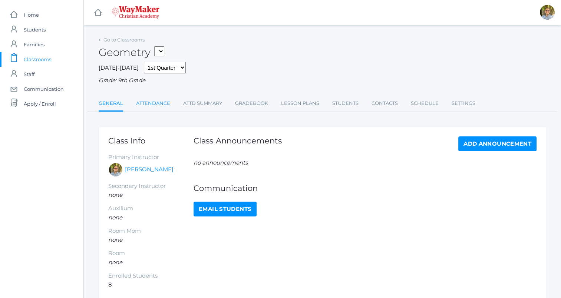
click at [160, 107] on link "Attendance" at bounding box center [153, 103] width 34 height 15
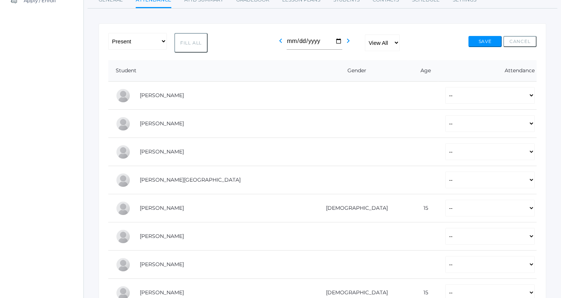
scroll to position [104, 0]
click at [191, 47] on button "Fill All" at bounding box center [190, 43] width 33 height 20
select select "P"
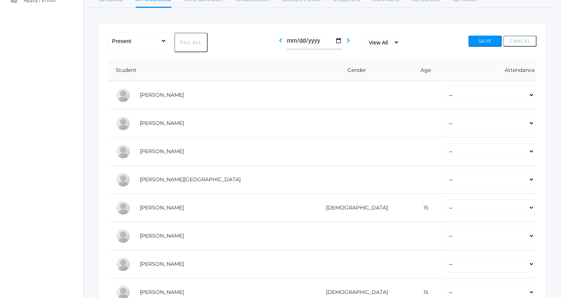
select select "P"
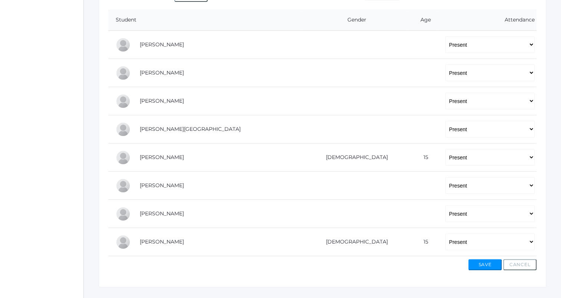
scroll to position [155, 0]
click at [445, 178] on select "-- Present Tardy Excused Tardy Unexcused Absent Excused Absent Unexcused" at bounding box center [489, 184] width 89 height 17
select select "AE"
click at [445, 176] on select "-- Present Tardy Excused Tardy Unexcused Absent Excused Absent Unexcused" at bounding box center [489, 184] width 89 height 17
click at [473, 263] on button "Save" at bounding box center [484, 263] width 33 height 11
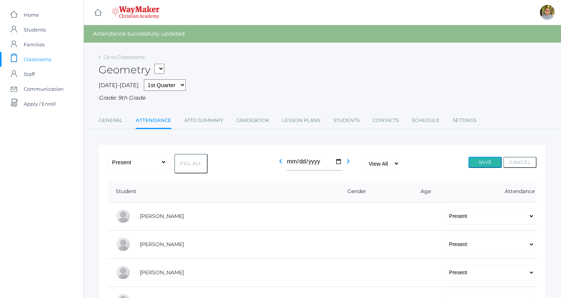
click at [485, 160] on button "Save" at bounding box center [484, 162] width 33 height 11
click at [51, 59] on span "Classrooms" at bounding box center [37, 59] width 27 height 15
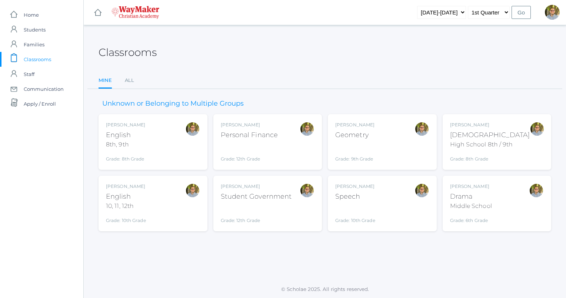
click at [382, 147] on div "Kylen Braileanu Geometry Grade: 9th Grade GEOM" at bounding box center [382, 142] width 94 height 41
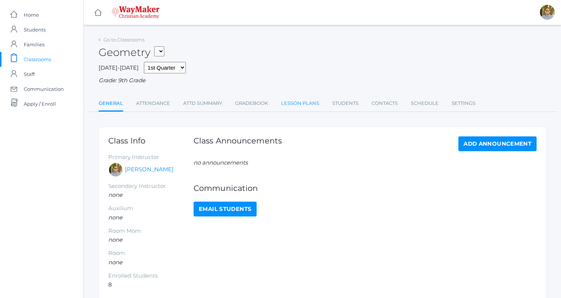
click at [312, 106] on link "Lesson Plans" at bounding box center [300, 103] width 38 height 15
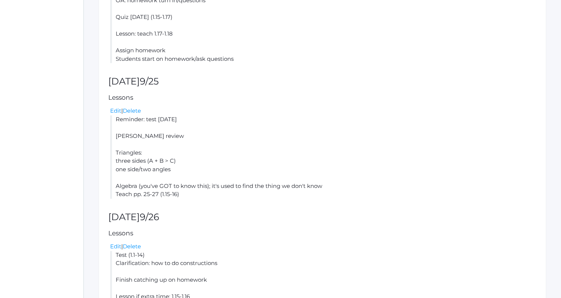
scroll to position [562, 0]
click at [116, 110] on link "Edit" at bounding box center [115, 109] width 11 height 7
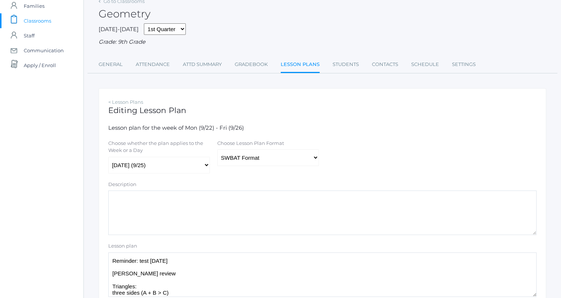
scroll to position [39, 0]
click at [285, 164] on select "Traditional Format SWBAT Format" at bounding box center [268, 157] width 102 height 17
click at [360, 142] on div "Choose whether the plan applies to the Week or a Day The week of Mon (9/22) - F…" at bounding box center [321, 156] width 435 height 34
click at [259, 156] on select "Traditional Format SWBAT Format" at bounding box center [268, 157] width 102 height 17
select select "legacy"
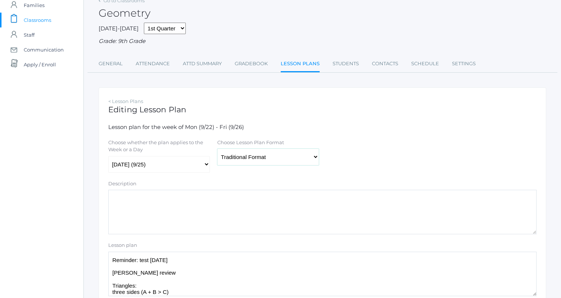
click at [217, 149] on select "Traditional Format SWBAT Format" at bounding box center [268, 157] width 102 height 17
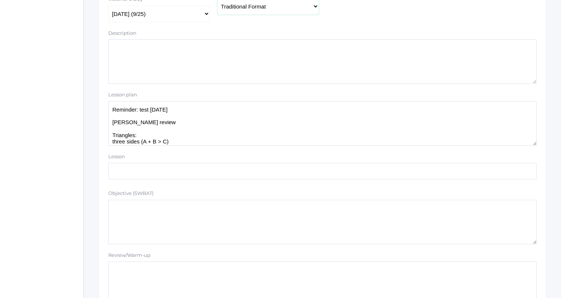
scroll to position [191, 0]
click at [159, 122] on textarea "Reminder: test tomorrow Wylie review Triangles: three sides (A + B > C) one sid…" at bounding box center [322, 122] width 428 height 44
click at [193, 111] on textarea "Reminder: test tomorrow Wylie review Triangles: three sides (A + B > C) one sid…" at bounding box center [322, 122] width 428 height 44
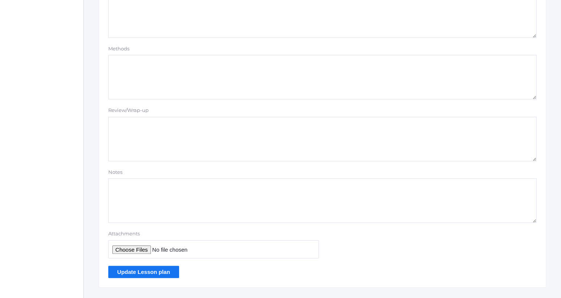
scroll to position [627, 0]
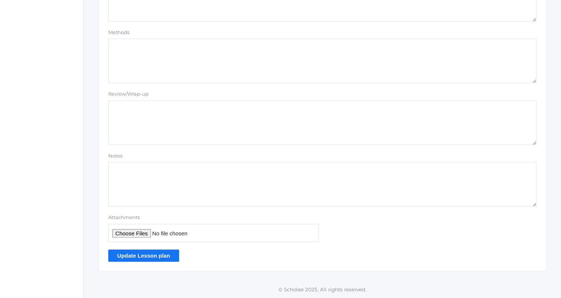
type textarea "Reminder: test tomorrow Less talking Wylie review Triangles: three sides (A + B…"
click at [153, 255] on input "Update Lesson plan" at bounding box center [143, 255] width 71 height 12
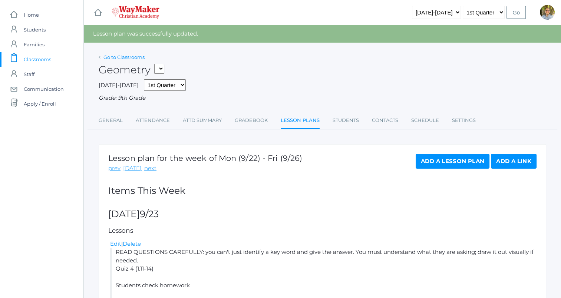
click at [120, 55] on link "Go to Classrooms" at bounding box center [123, 57] width 41 height 6
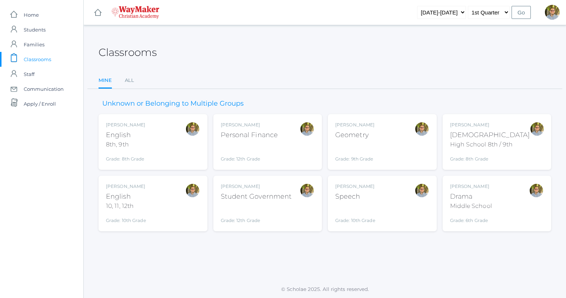
click at [176, 200] on div "Kylen Braileanu English 10, 11, 12th Grade: 10th Grade HSENGLISH" at bounding box center [153, 203] width 94 height 41
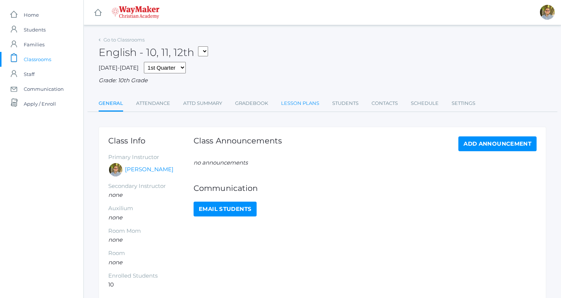
click at [290, 101] on link "Lesson Plans" at bounding box center [300, 103] width 38 height 15
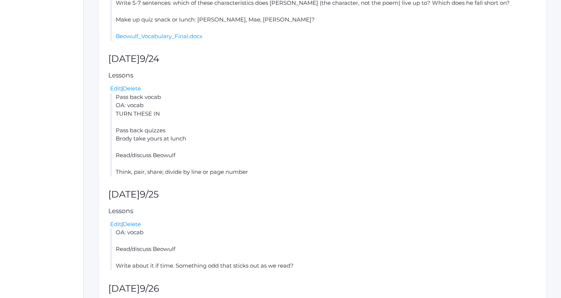
scroll to position [258, 0]
click at [114, 225] on link "Edit" at bounding box center [115, 222] width 11 height 7
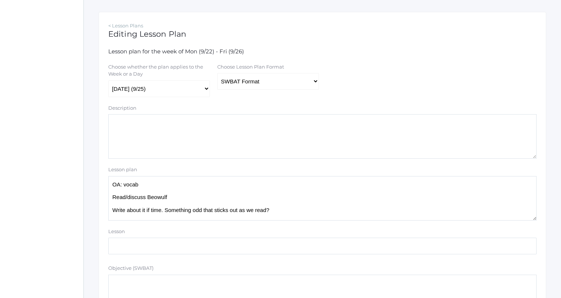
scroll to position [113, 0]
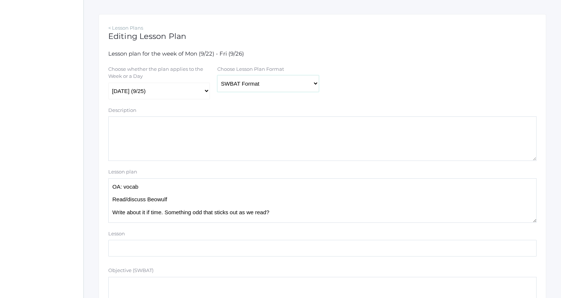
click at [250, 83] on select "Traditional Format SWBAT Format" at bounding box center [268, 83] width 102 height 17
select select "legacy"
click at [217, 75] on select "Traditional Format SWBAT Format" at bounding box center [268, 83] width 102 height 17
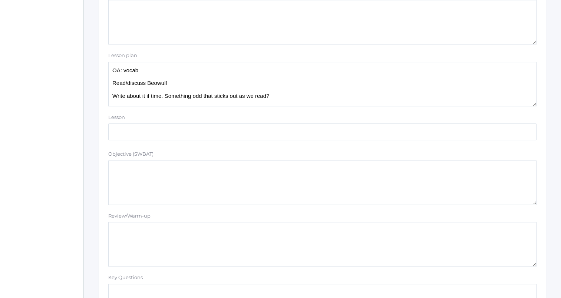
scroll to position [230, 0]
click at [159, 68] on textarea "OA: vocab Read/discuss Beowulf Write about it if time. Something odd that stick…" at bounding box center [322, 82] width 428 height 44
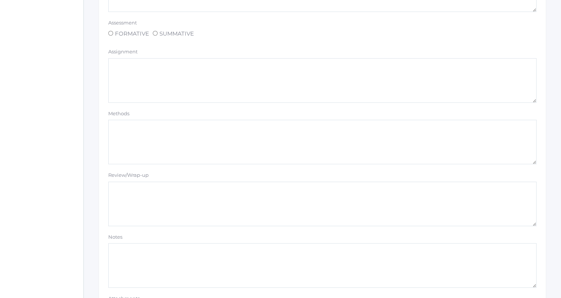
scroll to position [627, 0]
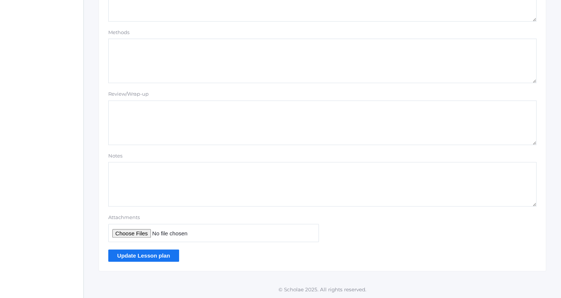
type textarea "OA: vocab Less talking Read/discuss Beowulf Write about it if time. Something o…"
click at [156, 249] on input "Update Lesson plan" at bounding box center [143, 255] width 71 height 12
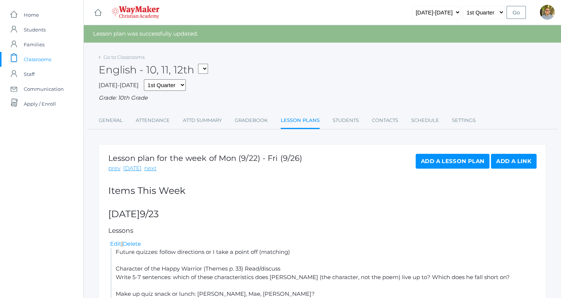
click at [53, 59] on link "icons/clipboard/plain Created with Sketch. Classrooms" at bounding box center [41, 59] width 83 height 15
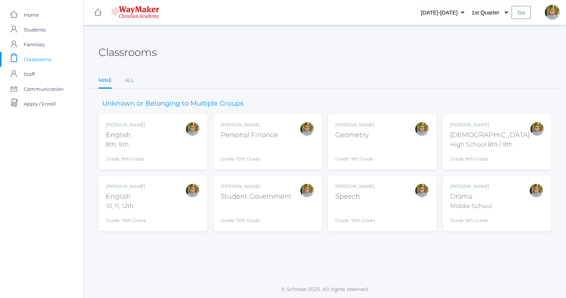
click at [379, 205] on div "[PERSON_NAME] Speech Grade: 10th Grade SPEECH" at bounding box center [382, 203] width 94 height 41
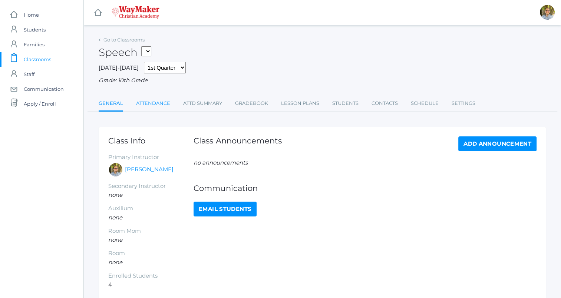
click at [157, 108] on link "Attendance" at bounding box center [153, 103] width 34 height 15
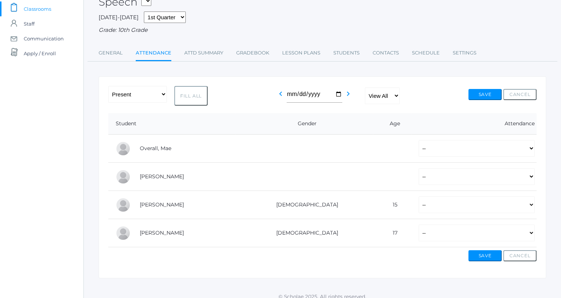
scroll to position [57, 0]
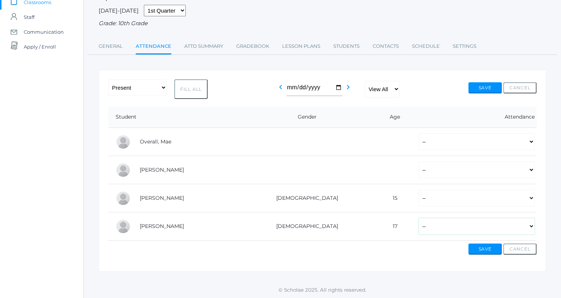
click at [461, 228] on select "-- Present Tardy Excused Tardy Unexcused Absent Excused Absent Unexcused" at bounding box center [476, 226] width 116 height 17
select select "AE"
click at [418, 218] on select "-- Present Tardy Excused Tardy Unexcused Absent Excused Absent Unexcused" at bounding box center [476, 226] width 116 height 17
click at [419, 203] on select "-- Present Tardy Excused Tardy Unexcused Absent Excused Absent Unexcused" at bounding box center [476, 198] width 116 height 17
select select "P"
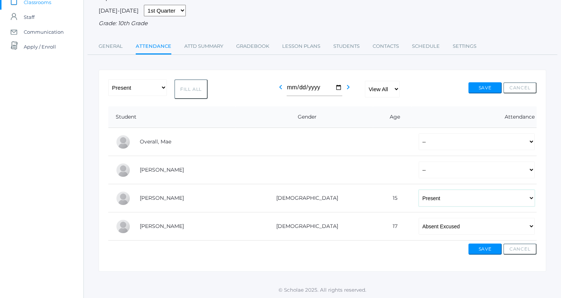
click at [418, 190] on select "-- Present Tardy Excused Tardy Unexcused Absent Excused Absent Unexcused" at bounding box center [476, 198] width 116 height 17
click at [426, 173] on select "-- Present Tardy Excused Tardy Unexcused Absent Excused Absent Unexcused" at bounding box center [476, 170] width 116 height 17
select select "P"
click at [418, 162] on select "-- Present Tardy Excused Tardy Unexcused Absent Excused Absent Unexcused" at bounding box center [476, 170] width 116 height 17
click at [418, 146] on select "-- Present Tardy Excused Tardy Unexcused Absent Excused Absent Unexcused" at bounding box center [476, 141] width 116 height 17
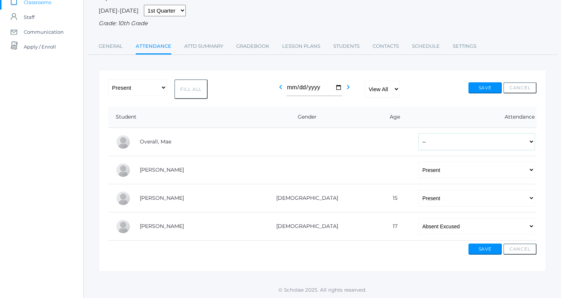
select select "P"
click at [418, 133] on select "-- Present Tardy Excused Tardy Unexcused Absent Excused Absent Unexcused" at bounding box center [476, 141] width 116 height 17
click at [478, 88] on button "Save" at bounding box center [484, 87] width 33 height 11
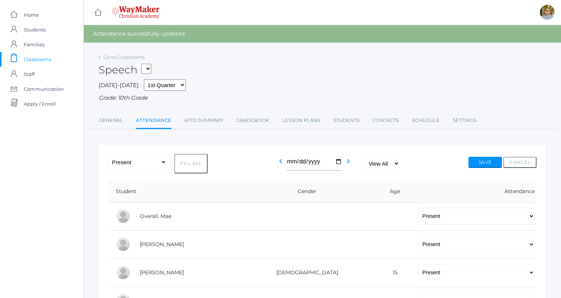
click at [50, 57] on span "Classrooms" at bounding box center [37, 59] width 27 height 15
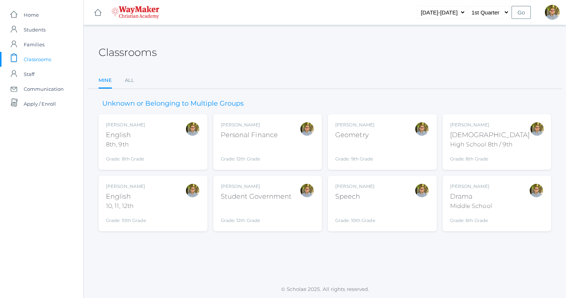
click at [398, 212] on div "Kylen Braileanu Speech Grade: 10th Grade SPEECH" at bounding box center [382, 203] width 94 height 41
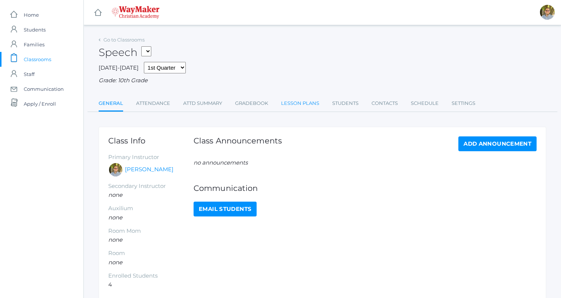
click at [296, 102] on link "Lesson Plans" at bounding box center [300, 103] width 38 height 15
